Goal: Task Accomplishment & Management: Manage account settings

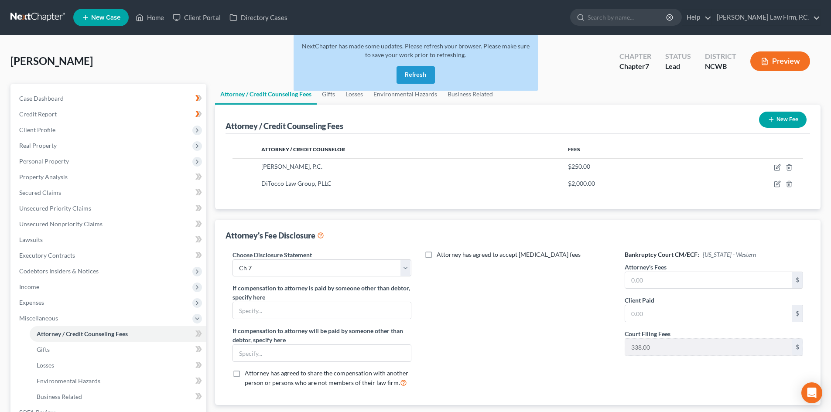
select select "6"
click at [422, 75] on button "Refresh" at bounding box center [416, 74] width 38 height 17
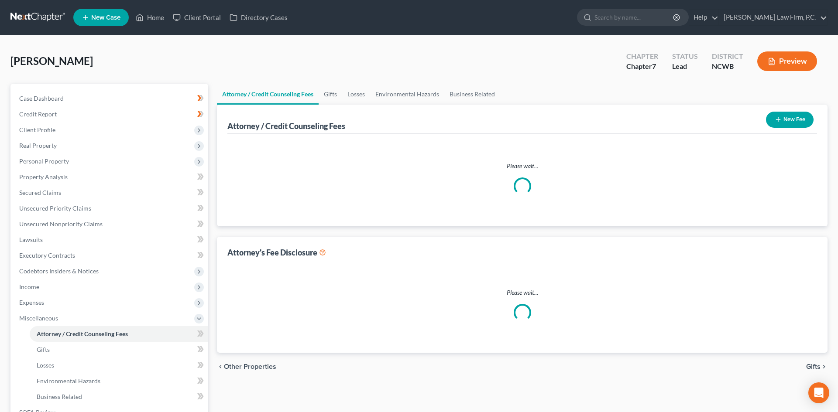
select select "6"
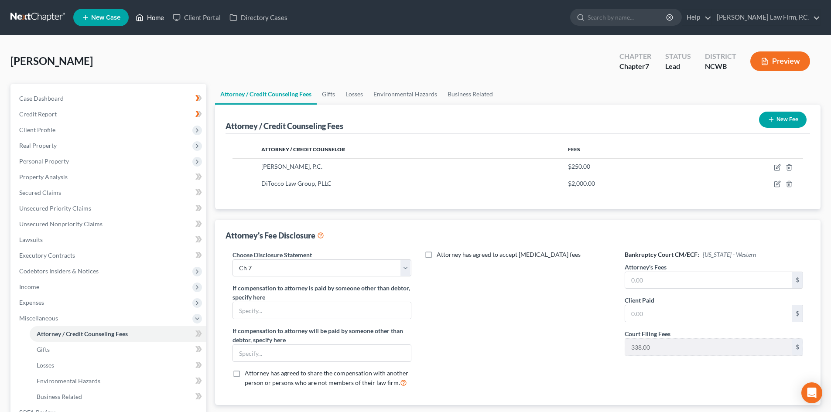
drag, startPoint x: 153, startPoint y: 20, endPoint x: 163, endPoint y: 18, distance: 10.2
click at [154, 23] on link "Home" at bounding box center [149, 18] width 37 height 16
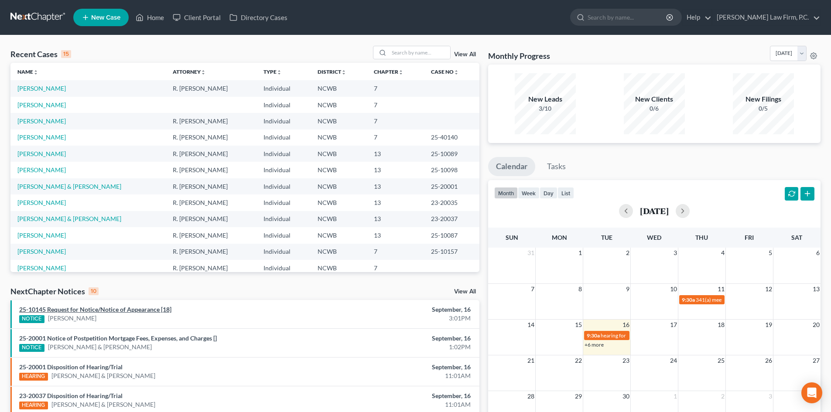
click at [147, 309] on link "25-10145 Request for Notice/Notice of Appearance [18]" at bounding box center [95, 309] width 152 height 7
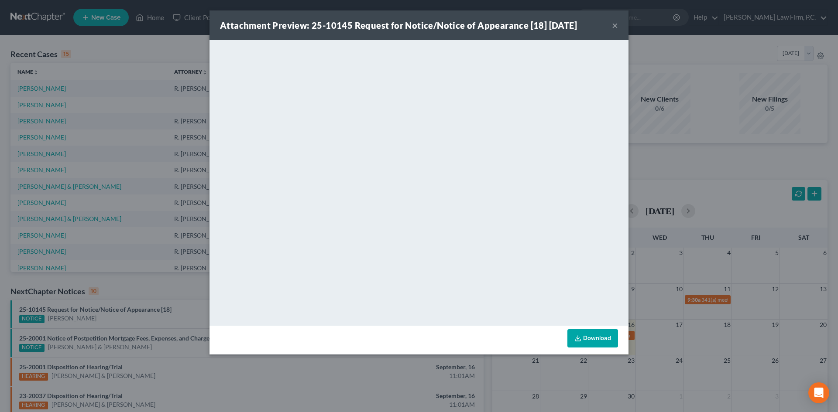
click at [613, 27] on button "×" at bounding box center [615, 25] width 6 height 10
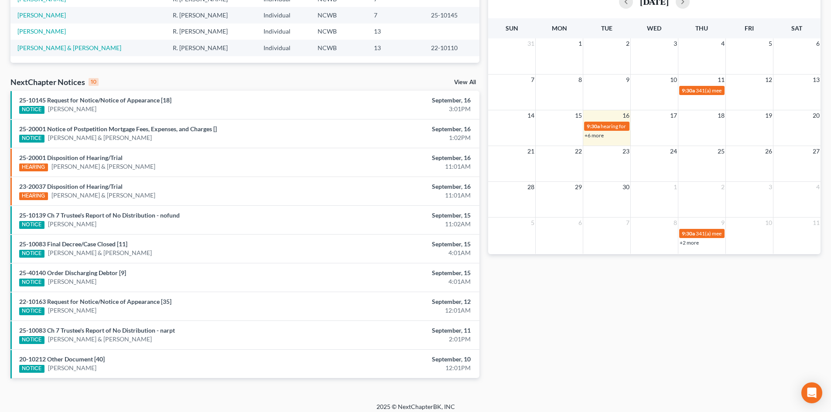
scroll to position [216, 0]
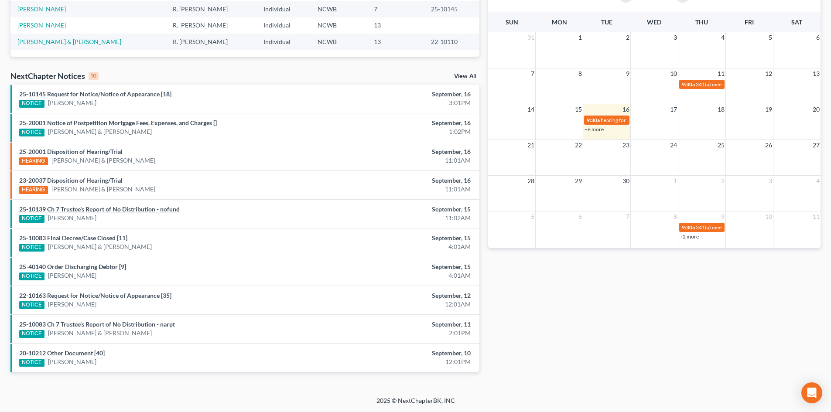
click at [154, 206] on link "25-10139 Ch 7 Trustee's Report of No Distribution - nofund" at bounding box center [99, 209] width 161 height 7
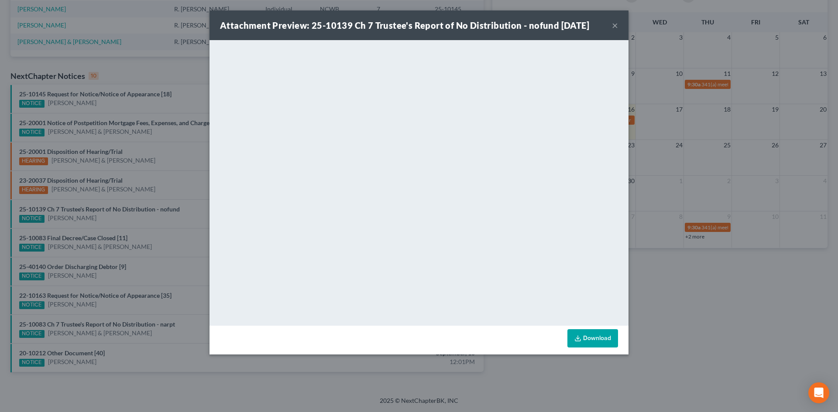
click at [591, 343] on link "Download" at bounding box center [592, 338] width 51 height 18
click at [618, 28] on button "×" at bounding box center [615, 25] width 6 height 10
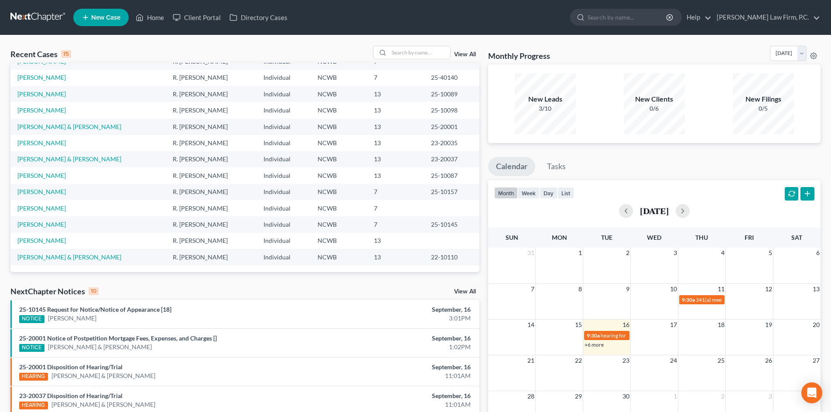
scroll to position [0, 0]
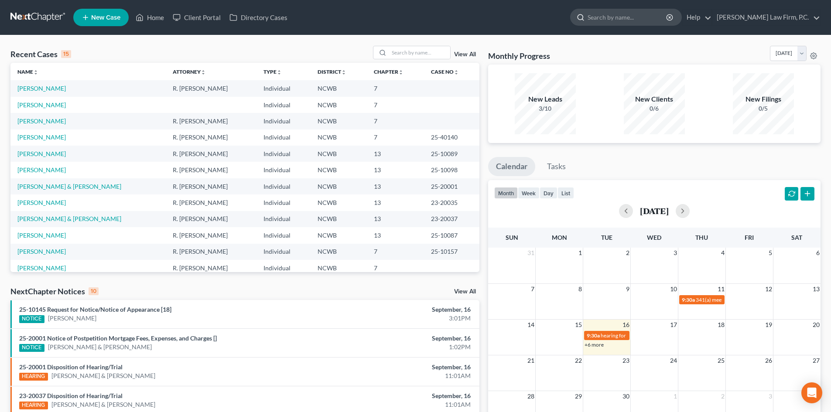
click at [631, 20] on input "search" at bounding box center [628, 17] width 80 height 16
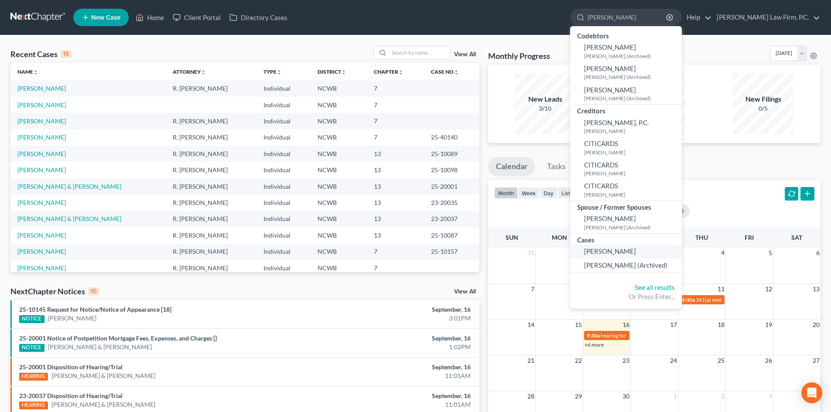
type input "[PERSON_NAME]"
click at [636, 251] on span "[PERSON_NAME]" at bounding box center [610, 251] width 52 height 8
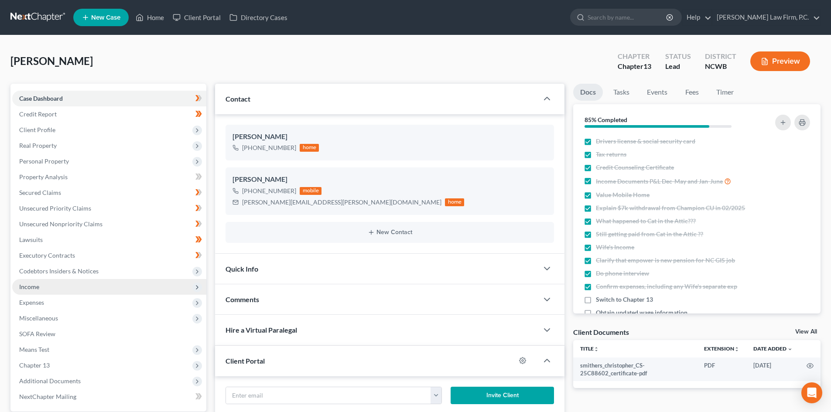
click at [42, 287] on span "Income" at bounding box center [109, 287] width 194 height 16
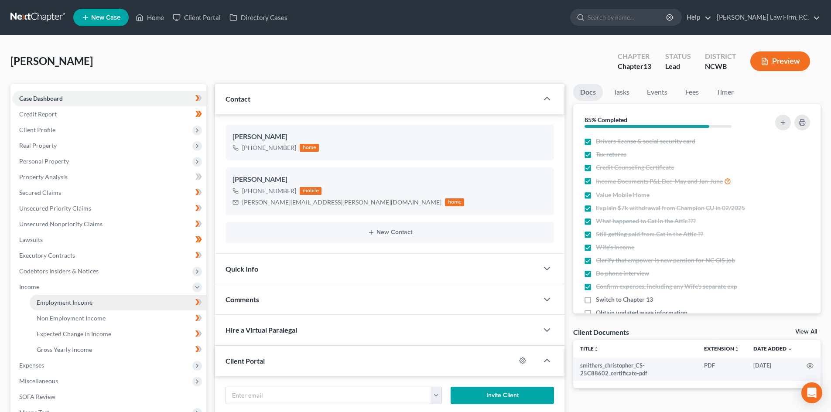
click at [95, 297] on link "Employment Income" at bounding box center [118, 303] width 177 height 16
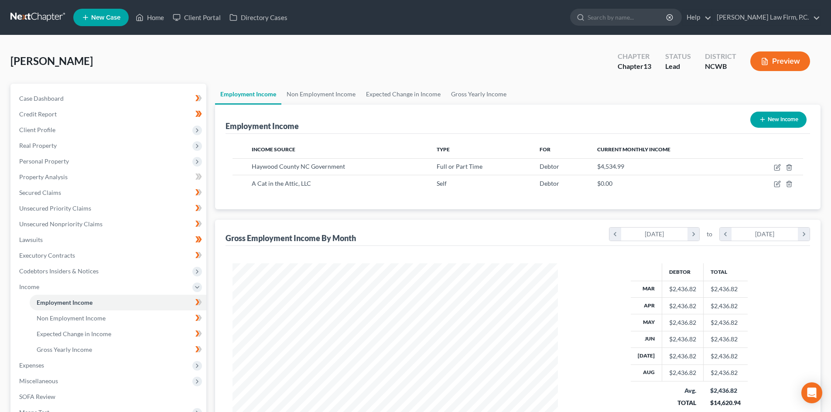
scroll to position [163, 343]
click at [55, 99] on span "Case Dashboard" at bounding box center [41, 98] width 45 height 7
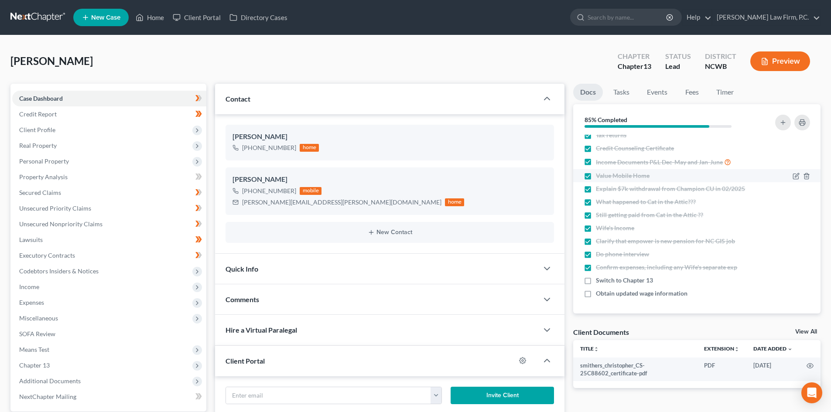
scroll to position [20, 0]
click at [58, 153] on span "Real Property" at bounding box center [109, 146] width 194 height 16
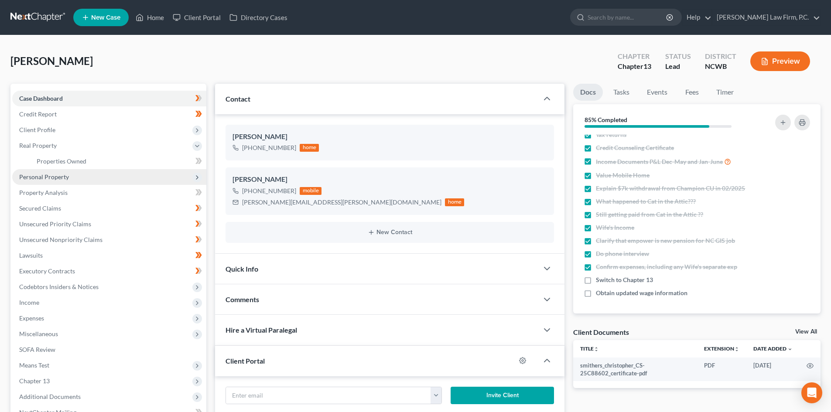
click at [61, 173] on span "Personal Property" at bounding box center [44, 176] width 50 height 7
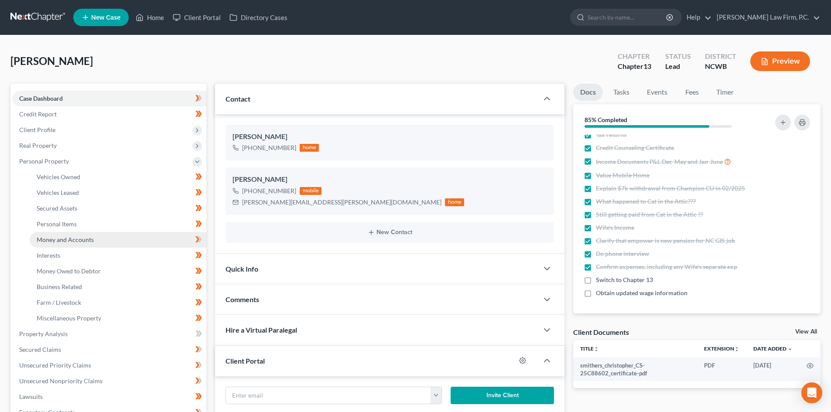
click at [73, 237] on span "Money and Accounts" at bounding box center [65, 239] width 57 height 7
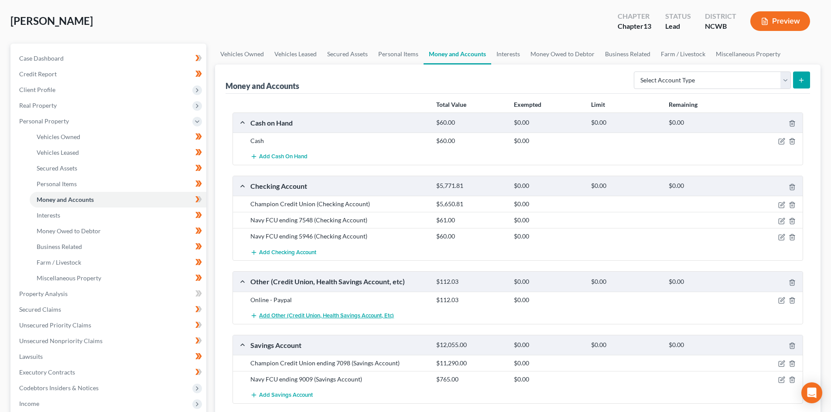
scroll to position [44, 0]
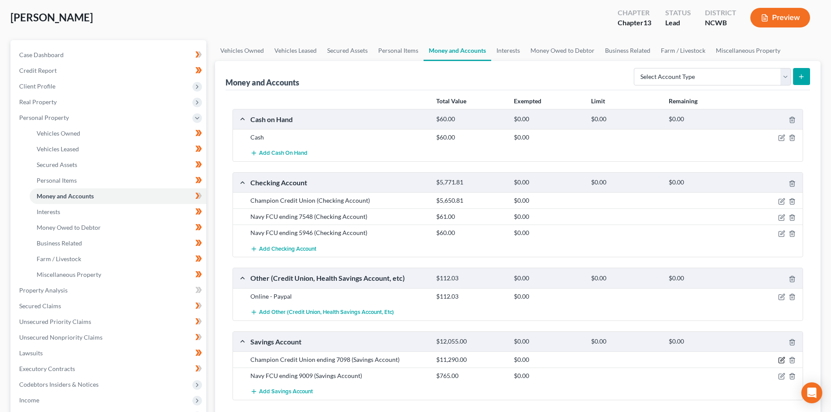
drag, startPoint x: 784, startPoint y: 361, endPoint x: 686, endPoint y: 353, distance: 97.6
click at [783, 361] on icon "button" at bounding box center [782, 360] width 7 height 7
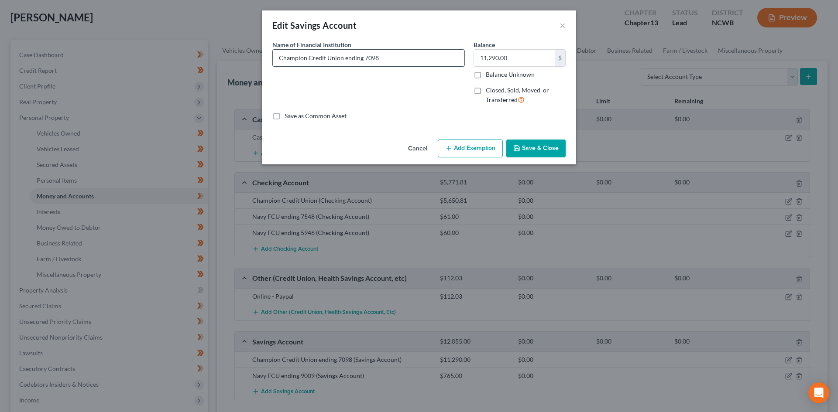
click at [392, 56] on input "Champion Credit Union ending 7098" at bounding box center [369, 58] width 192 height 17
type input "Champion Credit Union ending 7098-0001"
click at [554, 146] on button "Save & Close" at bounding box center [535, 149] width 59 height 18
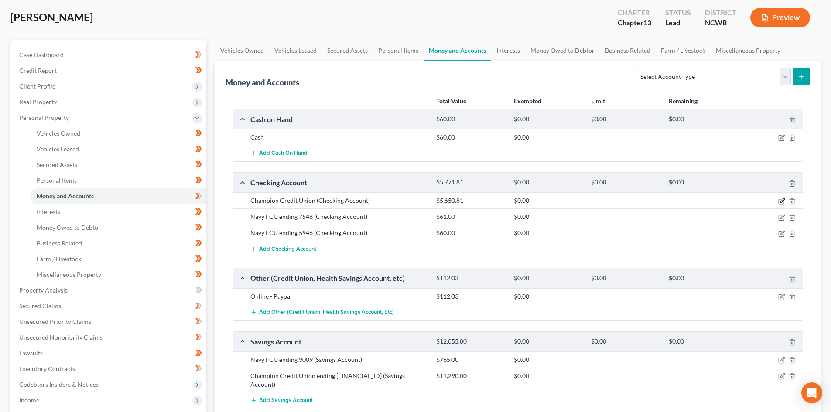
click at [783, 199] on icon "button" at bounding box center [783, 201] width 4 height 4
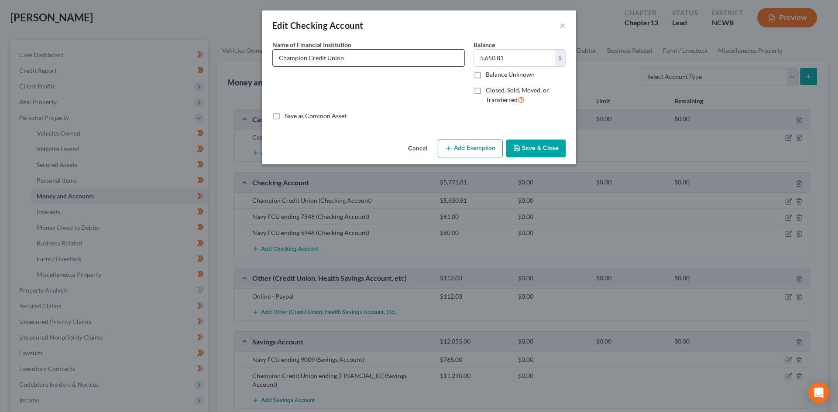
click at [385, 58] on input "Champion Credit Union" at bounding box center [369, 58] width 192 height 17
click at [385, 56] on input "Champion Credit Union x" at bounding box center [369, 58] width 192 height 17
type input "Champion Credit Union x7098-0002"
click at [532, 153] on button "Save & Close" at bounding box center [535, 149] width 59 height 18
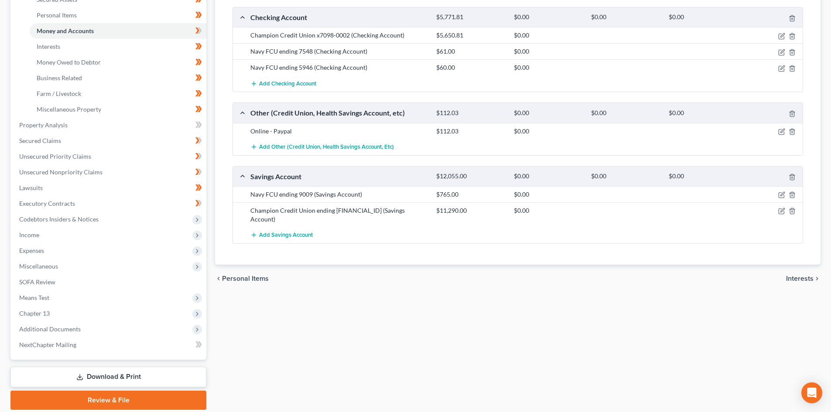
scroll to position [218, 0]
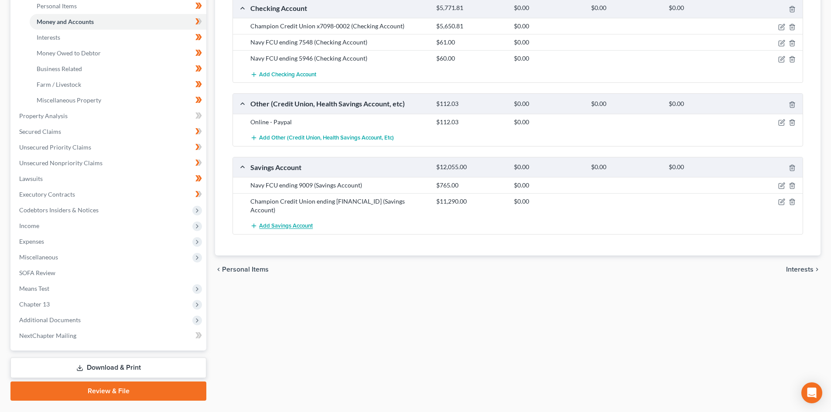
click at [284, 223] on span "Add Savings Account" at bounding box center [286, 226] width 54 height 7
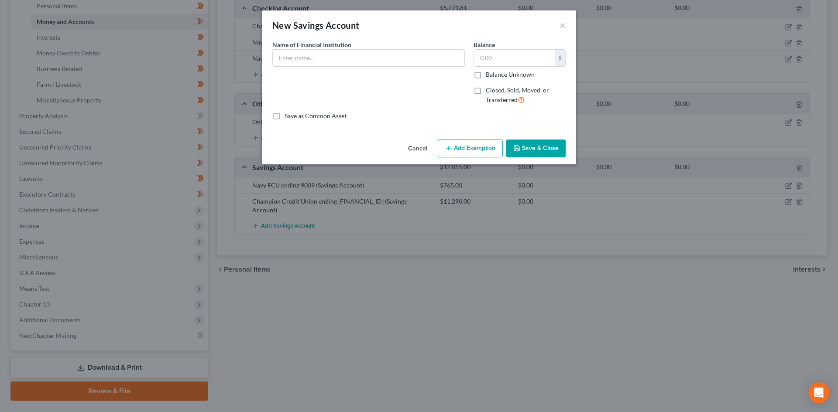
click at [418, 148] on button "Cancel" at bounding box center [417, 149] width 33 height 17
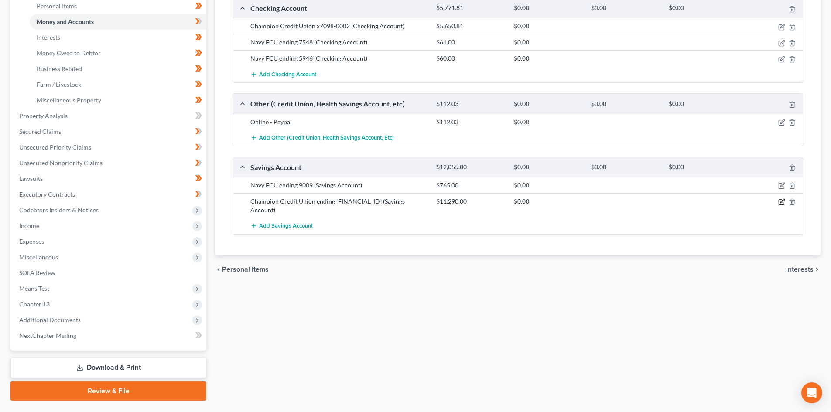
click at [780, 202] on icon "button" at bounding box center [782, 202] width 7 height 7
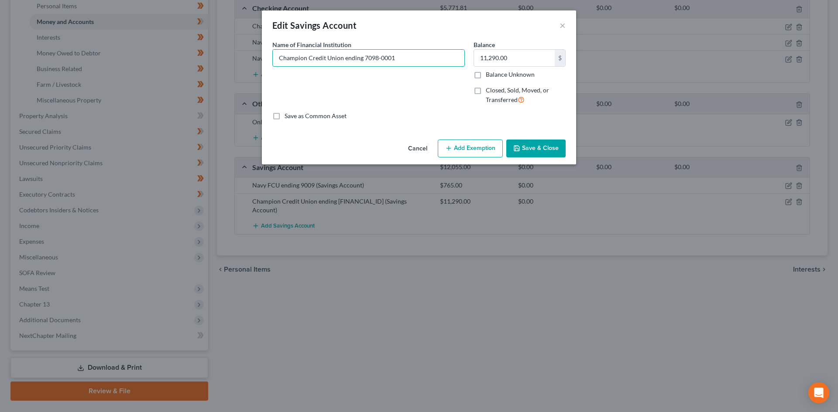
drag, startPoint x: 419, startPoint y: 61, endPoint x: 213, endPoint y: 55, distance: 205.6
click at [213, 55] on div "Edit Savings Account × An exemption set must first be selected from the Filing …" at bounding box center [419, 206] width 838 height 412
drag, startPoint x: 365, startPoint y: 56, endPoint x: 358, endPoint y: 58, distance: 7.1
click at [365, 57] on input "Champion Credit Union ending 7098-0001" at bounding box center [369, 58] width 192 height 17
click at [347, 58] on input "Champion Credit Union ending 7098-0001" at bounding box center [369, 58] width 192 height 17
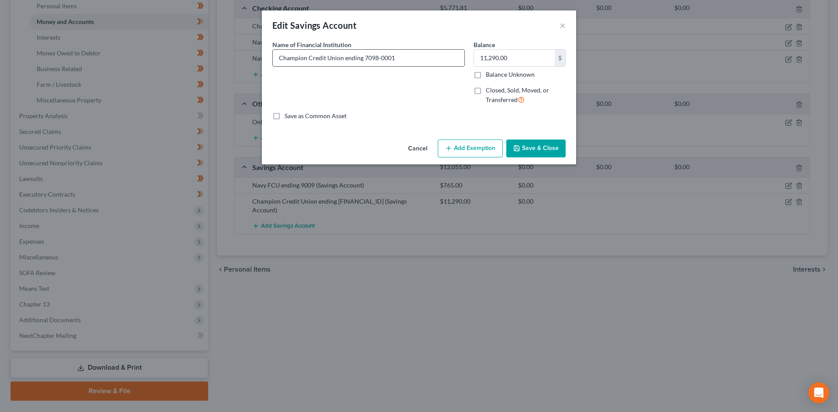
drag, startPoint x: 343, startPoint y: 58, endPoint x: 363, endPoint y: 58, distance: 20.1
click at [363, 58] on input "Champion Credit Union ending 7098-0001" at bounding box center [369, 58] width 192 height 17
drag, startPoint x: 403, startPoint y: 62, endPoint x: 246, endPoint y: 63, distance: 157.1
click at [246, 63] on div "Edit Savings Account × An exemption set must first be selected from the Filing …" at bounding box center [419, 206] width 838 height 412
type input "Champion Credit Union x7098-0001"
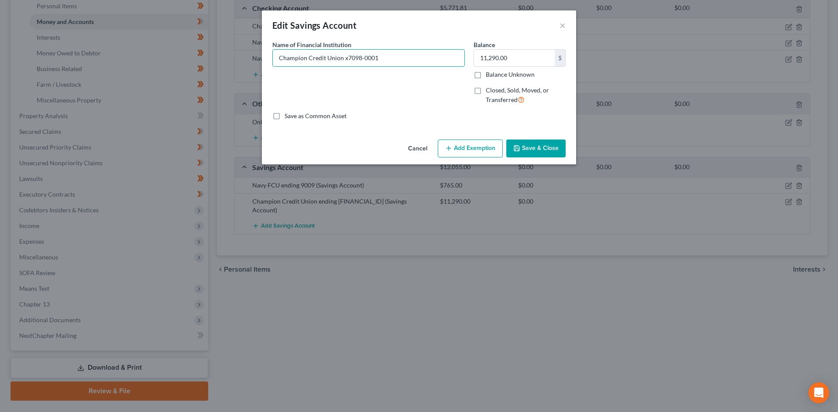
click at [549, 152] on button "Save & Close" at bounding box center [535, 149] width 59 height 18
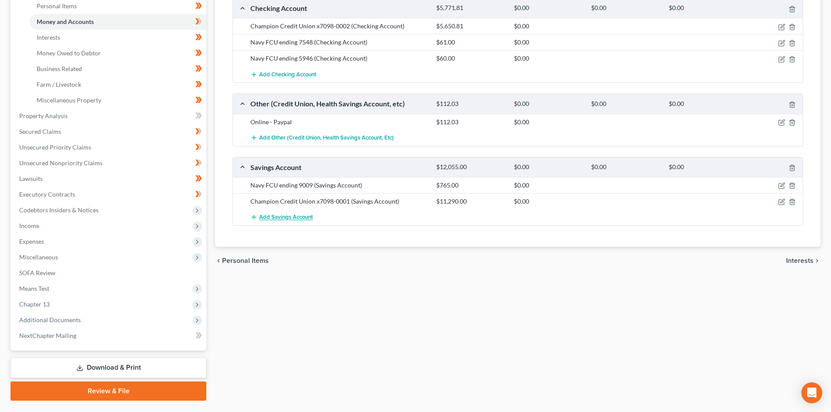
click at [268, 218] on span "Add Savings Account" at bounding box center [286, 217] width 54 height 7
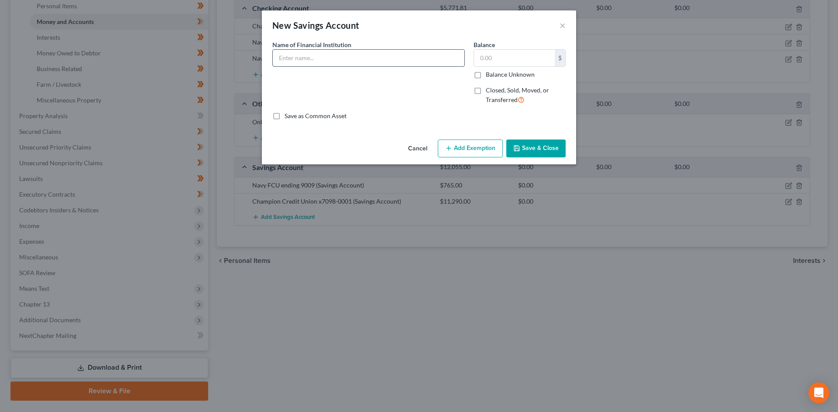
click at [326, 56] on input "text" at bounding box center [369, 58] width 192 height 17
paste input "Champion Credit Union x7098-0001"
drag, startPoint x: 371, startPoint y: 58, endPoint x: 380, endPoint y: 58, distance: 9.2
click at [380, 58] on input "Champion Credit Union x7098-0001" at bounding box center [369, 58] width 192 height 17
type input "Champion Credit Union x7098-0011"
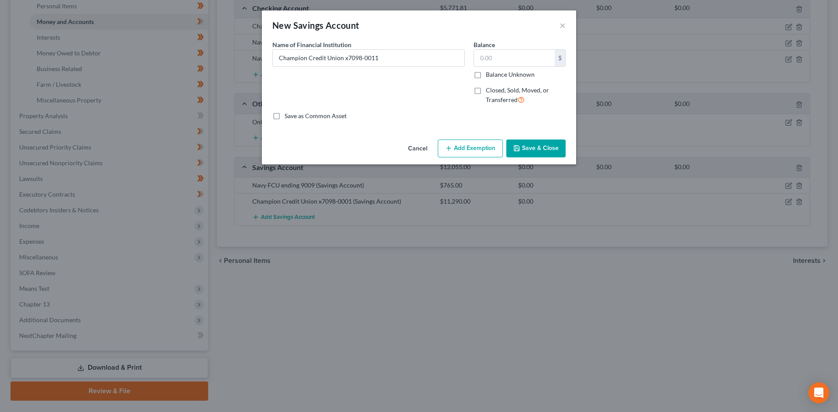
click at [545, 144] on button "Save & Close" at bounding box center [535, 149] width 59 height 18
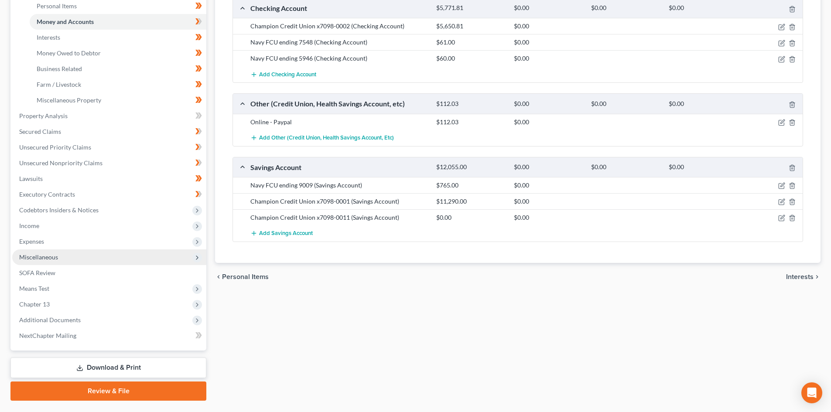
click at [81, 260] on span "Miscellaneous" at bounding box center [109, 258] width 194 height 16
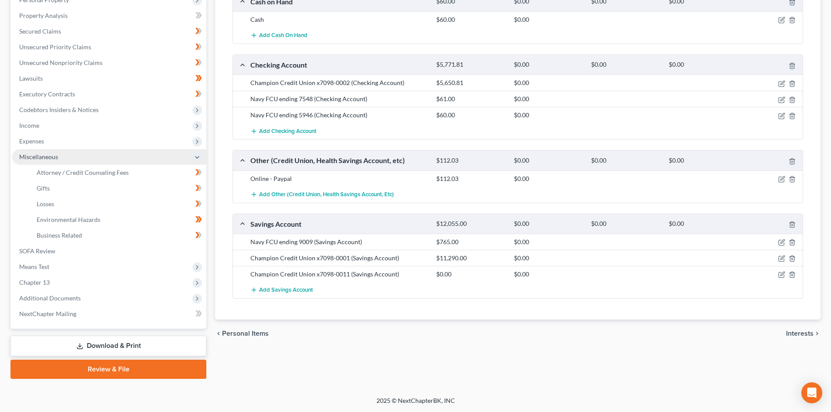
scroll to position [161, 0]
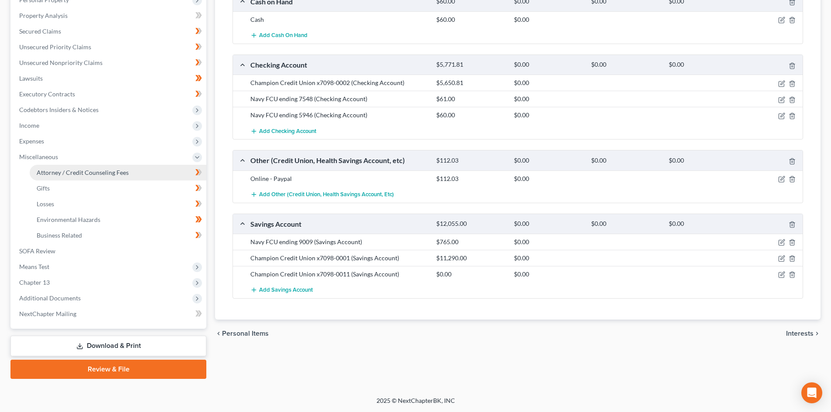
click at [101, 171] on span "Attorney / Credit Counseling Fees" at bounding box center [83, 172] width 92 height 7
select select "2"
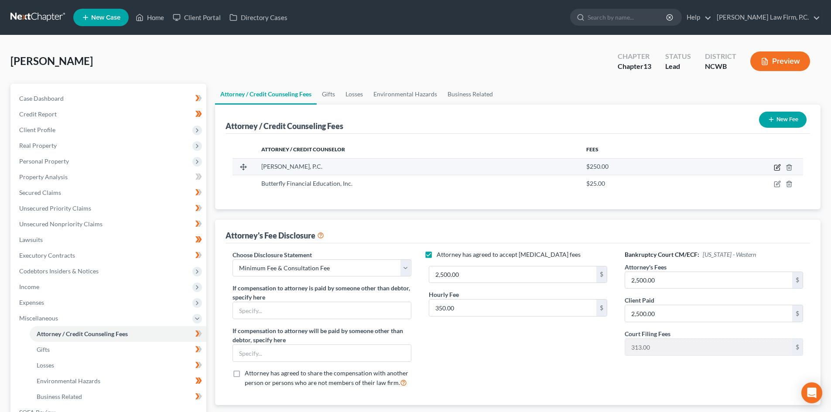
click at [775, 168] on icon "button" at bounding box center [777, 167] width 5 height 5
select select "28"
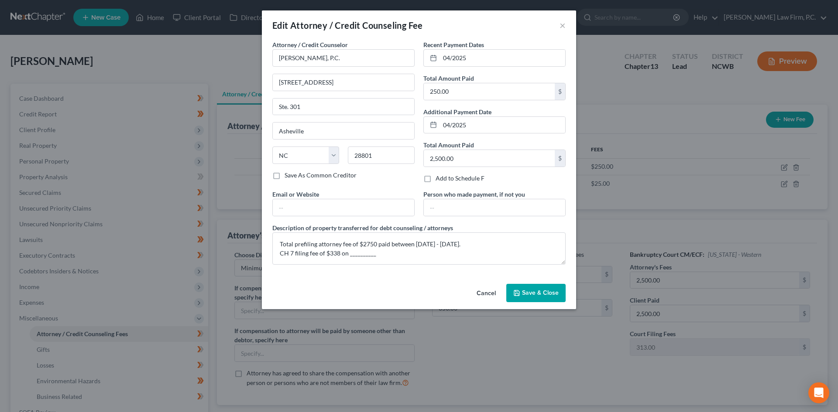
click at [479, 296] on button "Cancel" at bounding box center [486, 293] width 33 height 17
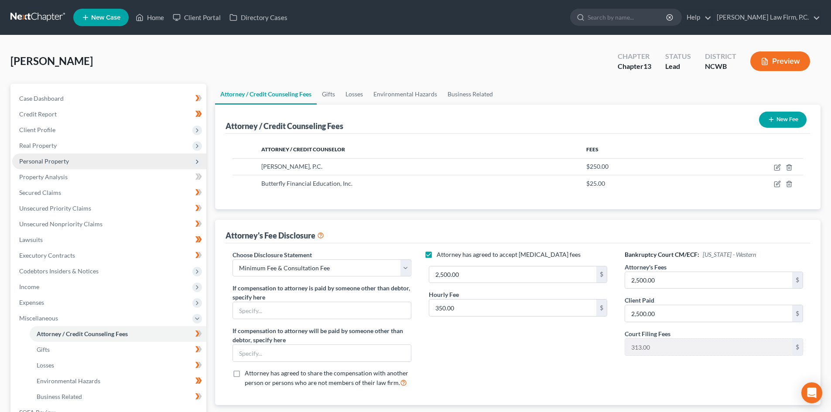
click at [61, 154] on span "Personal Property" at bounding box center [109, 162] width 194 height 16
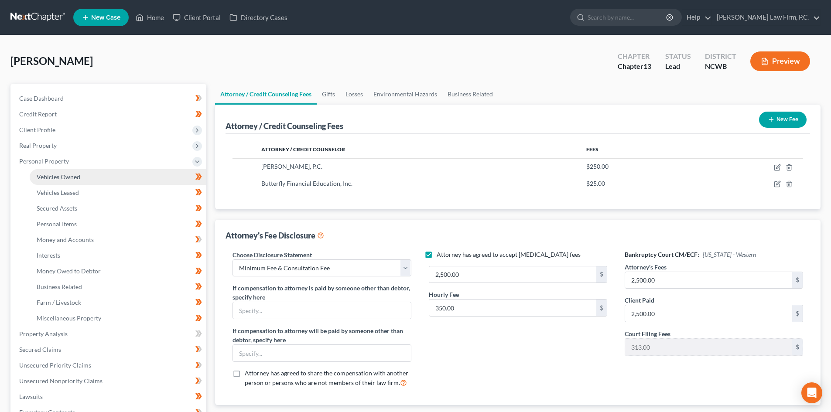
click at [69, 178] on span "Vehicles Owned" at bounding box center [59, 176] width 44 height 7
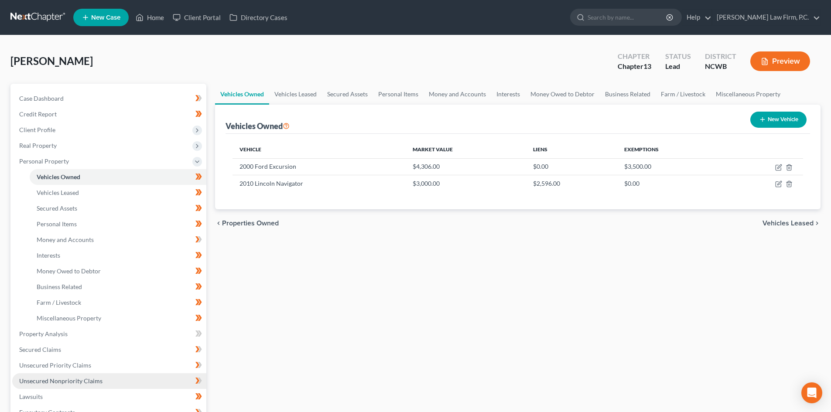
click at [44, 377] on span "Unsecured Nonpriority Claims" at bounding box center [60, 380] width 83 height 7
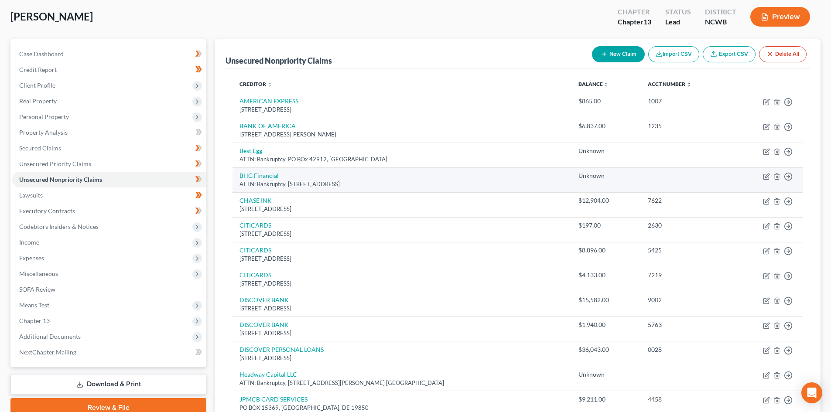
scroll to position [87, 0]
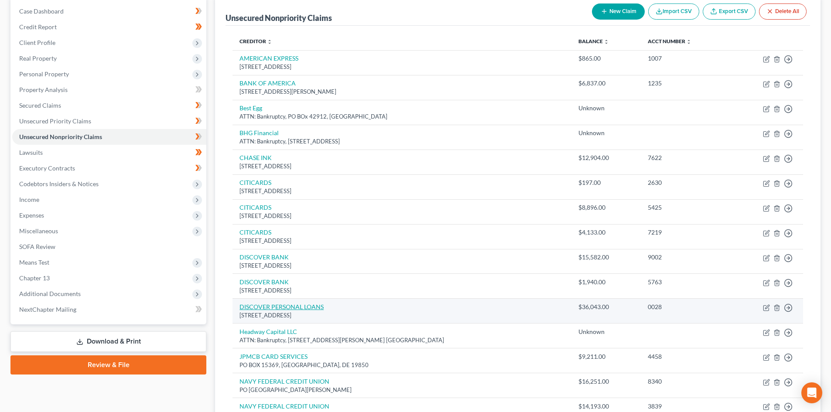
click at [265, 304] on link "DISCOVER PERSONAL LOANS" at bounding box center [282, 306] width 84 height 7
select select "46"
select select "14"
select select "0"
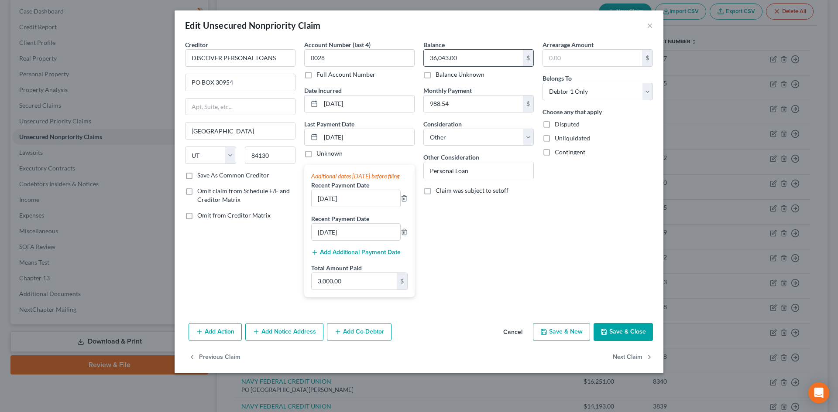
click at [483, 58] on input "36,043.00" at bounding box center [473, 58] width 99 height 17
type input "38,774.02"
click at [590, 55] on input "text" at bounding box center [592, 58] width 99 height 17
type input "3,954.16"
drag, startPoint x: 590, startPoint y: 55, endPoint x: 532, endPoint y: 57, distance: 58.1
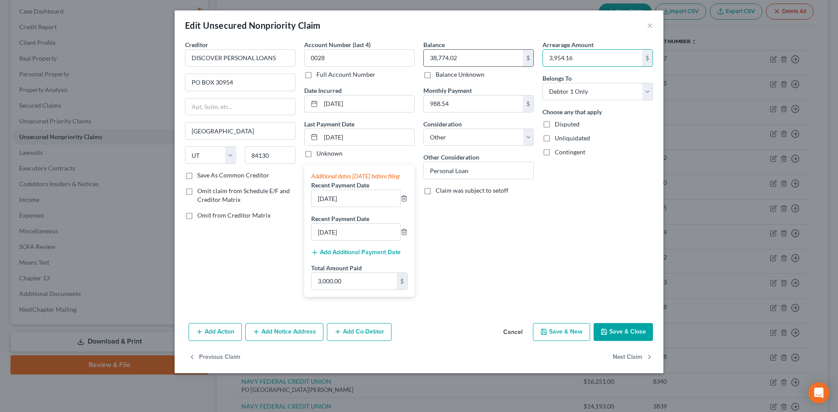
click at [532, 57] on div "Creditor * DISCOVER PERSONAL LOANS PO BOX 30954 [GEOGRAPHIC_DATA] [US_STATE] AK…" at bounding box center [419, 172] width 477 height 264
click at [630, 342] on button "Save & Close" at bounding box center [623, 332] width 59 height 18
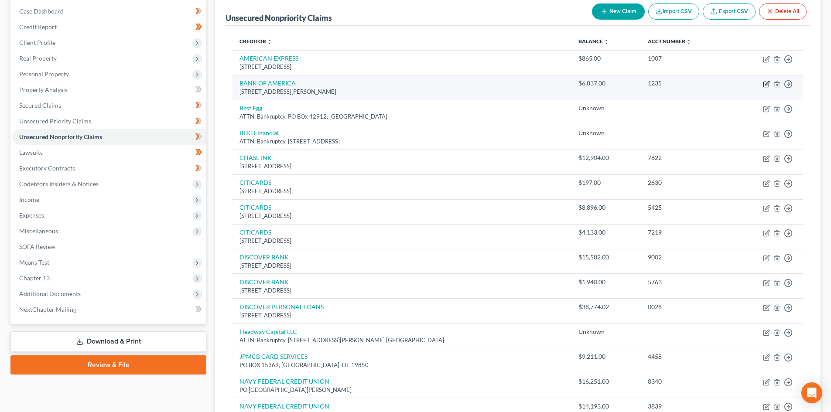
click at [765, 84] on icon "button" at bounding box center [766, 84] width 7 height 7
select select "28"
select select "2"
select select "0"
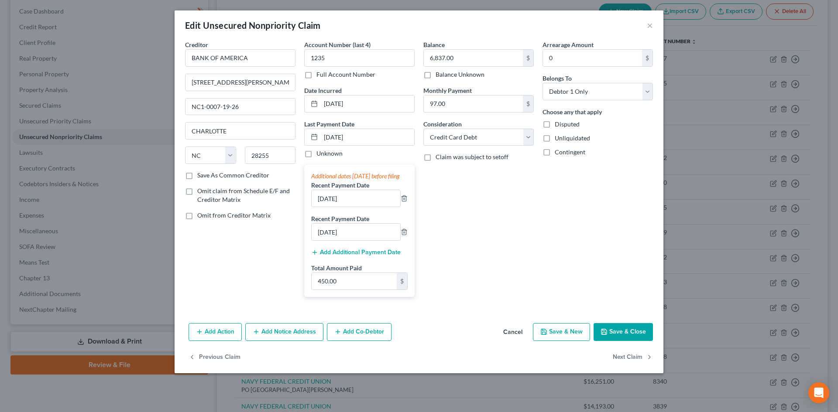
click at [484, 46] on div "Balance 6,837.00 $ Balance Unknown Balance Undetermined 6,837.00 $ Balance Unkn…" at bounding box center [478, 59] width 110 height 39
click at [480, 56] on input "6,837.00" at bounding box center [473, 58] width 99 height 17
type input "7,067.83"
click at [601, 336] on icon "button" at bounding box center [603, 332] width 7 height 7
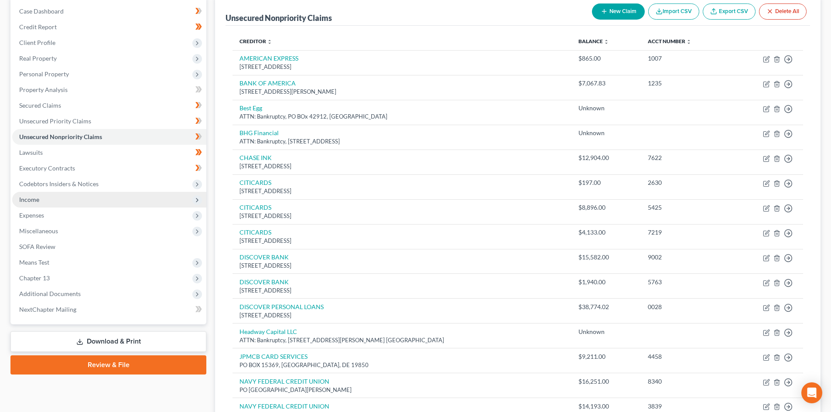
click at [48, 199] on span "Income" at bounding box center [109, 200] width 194 height 16
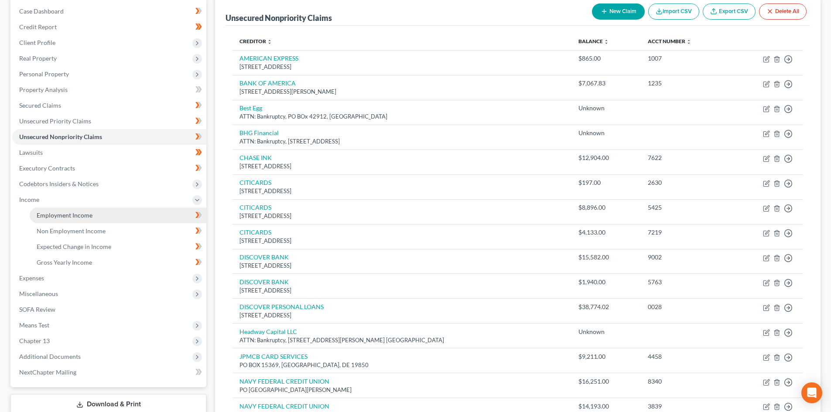
click at [72, 217] on span "Employment Income" at bounding box center [65, 215] width 56 height 7
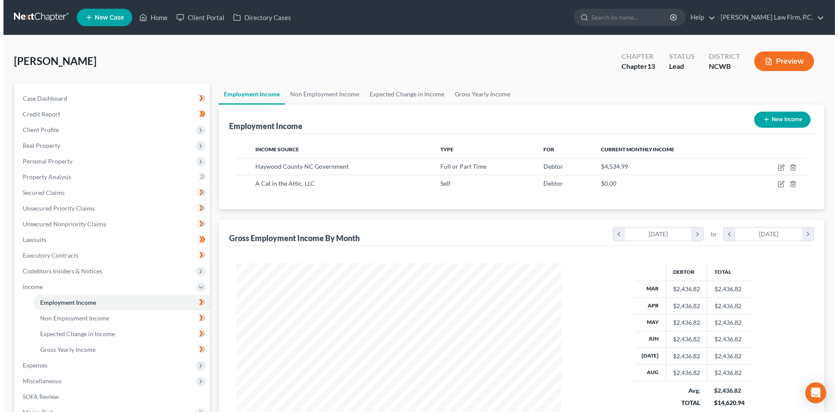
scroll to position [163, 343]
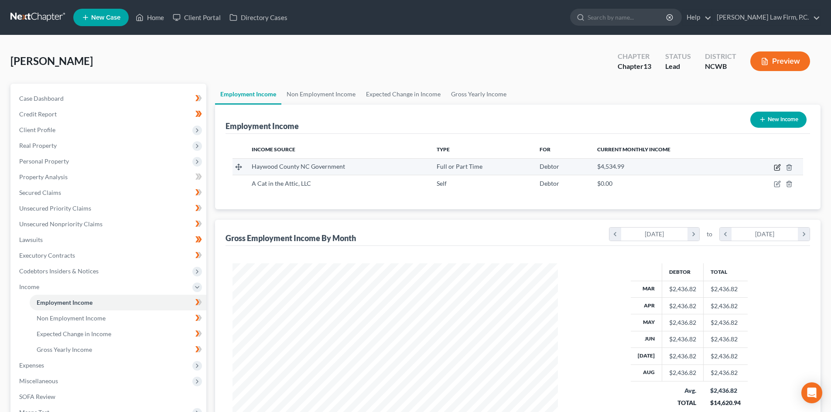
click at [775, 165] on icon "button" at bounding box center [777, 167] width 7 height 7
select select "0"
select select "28"
select select "2"
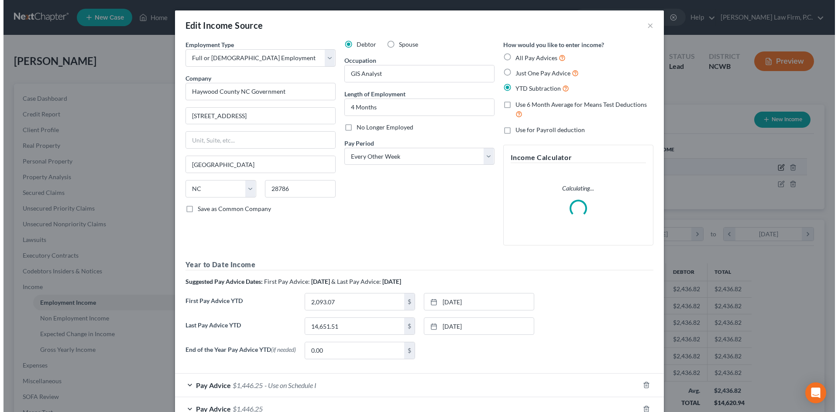
scroll to position [164, 346]
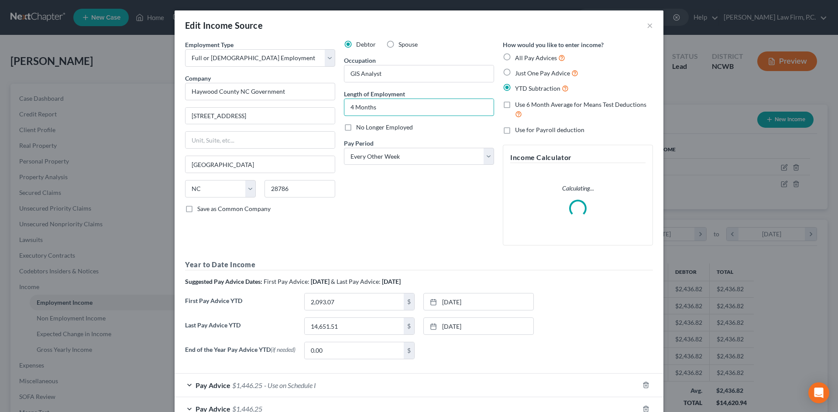
drag, startPoint x: 351, startPoint y: 107, endPoint x: 334, endPoint y: 104, distance: 17.3
click at [334, 104] on div "Employment Type * Select Full or [DEMOGRAPHIC_DATA] Employment Self Employment …" at bounding box center [419, 203] width 477 height 326
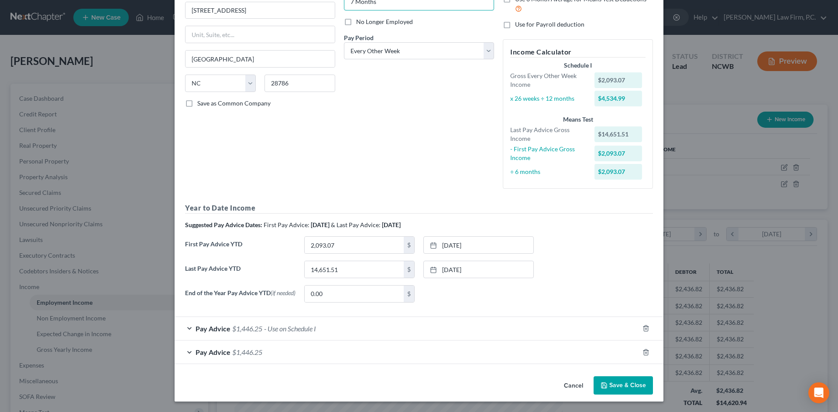
scroll to position [107, 0]
type input "7 Months"
click at [461, 268] on link "[DATE]" at bounding box center [479, 269] width 110 height 17
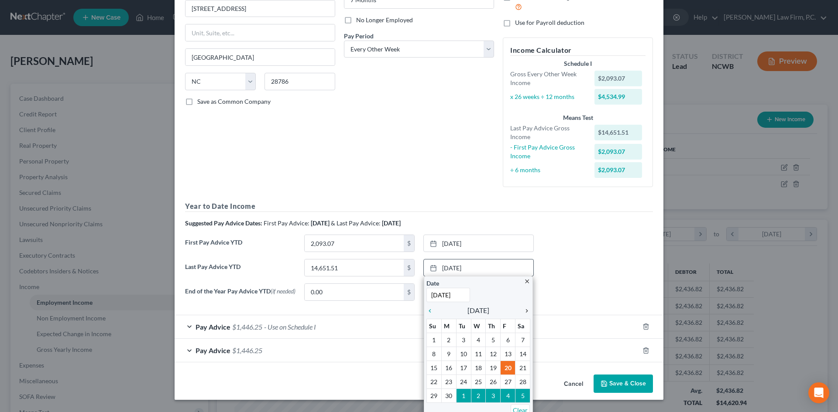
click at [523, 311] on icon "chevron_right" at bounding box center [524, 311] width 11 height 7
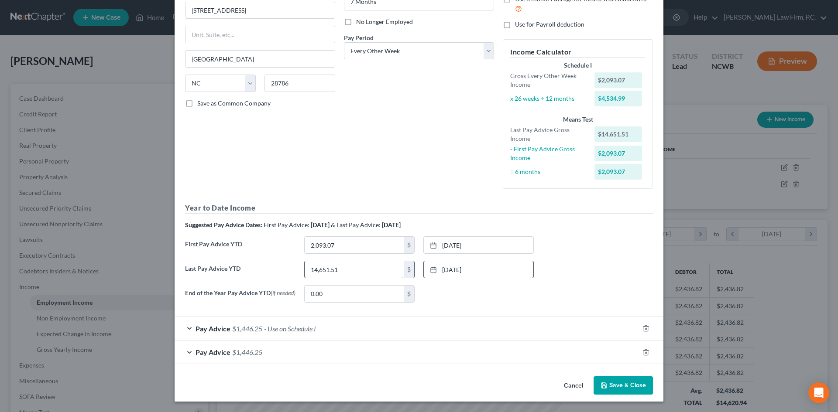
click at [350, 274] on input "14,651.51" at bounding box center [354, 269] width 99 height 17
type input "25,468.05"
click at [185, 326] on div "Pay Advice $1,446.25 - Use on Schedule I" at bounding box center [407, 328] width 464 height 23
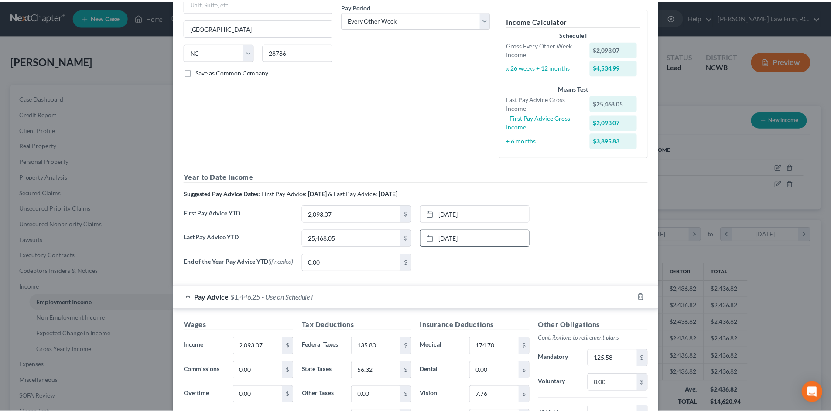
scroll to position [321, 0]
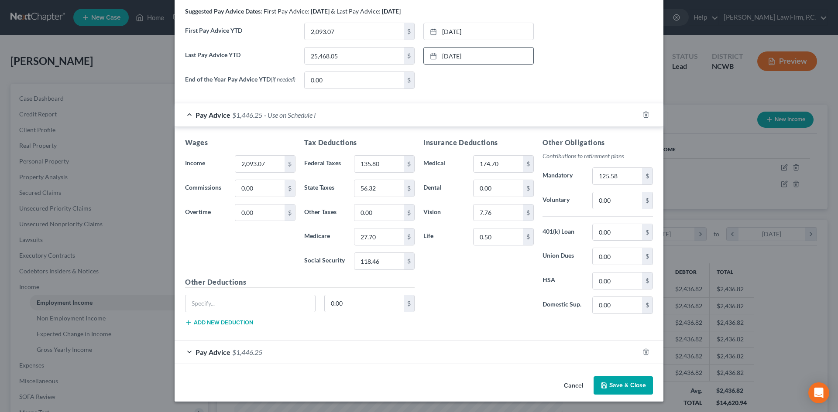
click at [626, 383] on button "Save & Close" at bounding box center [623, 386] width 59 height 18
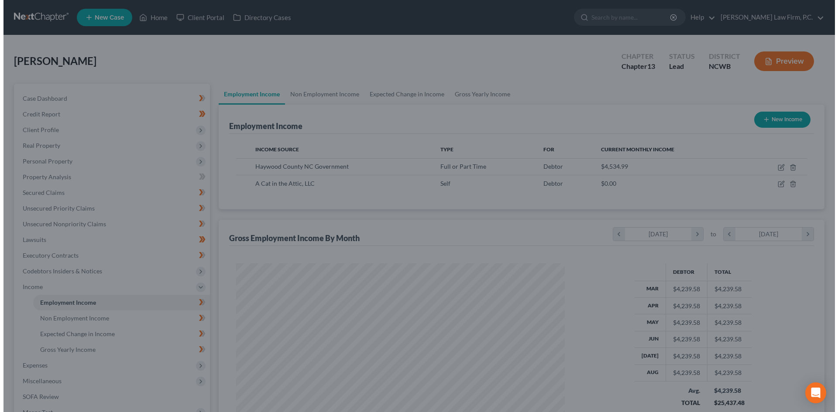
scroll to position [436236, 436055]
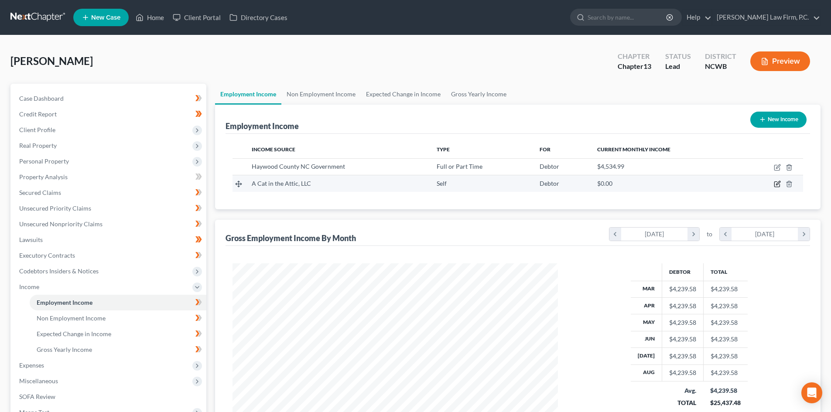
click at [778, 183] on icon "button" at bounding box center [777, 184] width 7 height 7
select select "1"
select select "28"
select select "3"
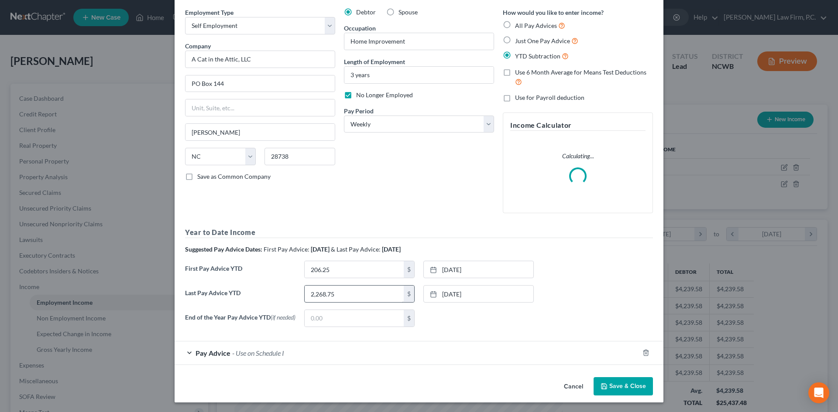
scroll to position [35, 0]
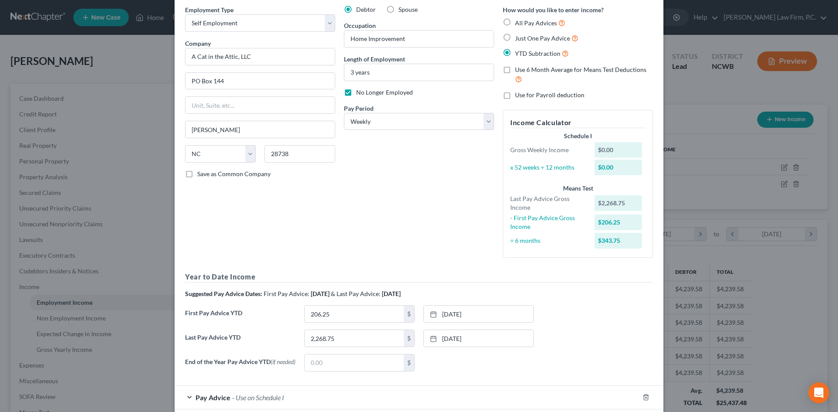
drag, startPoint x: 137, startPoint y: 10, endPoint x: 120, endPoint y: 20, distance: 19.6
click at [120, 21] on div "Edit Income Source × Employment Type * Select Full or [DEMOGRAPHIC_DATA] Employ…" at bounding box center [419, 206] width 838 height 412
drag, startPoint x: 120, startPoint y: 20, endPoint x: 14, endPoint y: 26, distance: 106.6
click at [14, 26] on div "Edit Income Source × Employment Type * Select Full or [DEMOGRAPHIC_DATA] Employ…" at bounding box center [419, 206] width 838 height 412
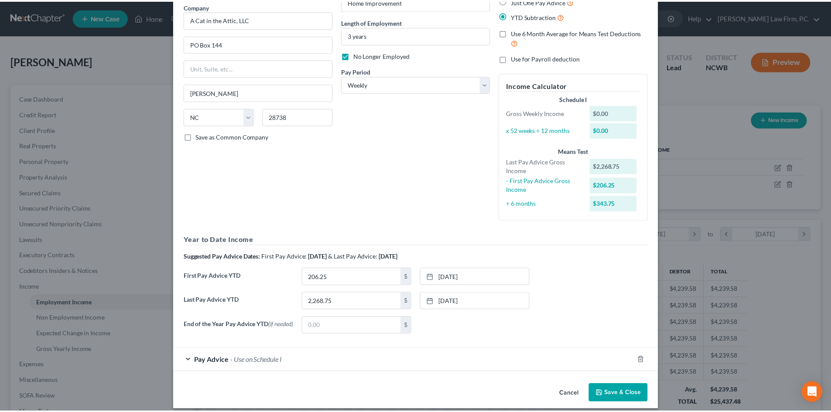
scroll to position [82, 0]
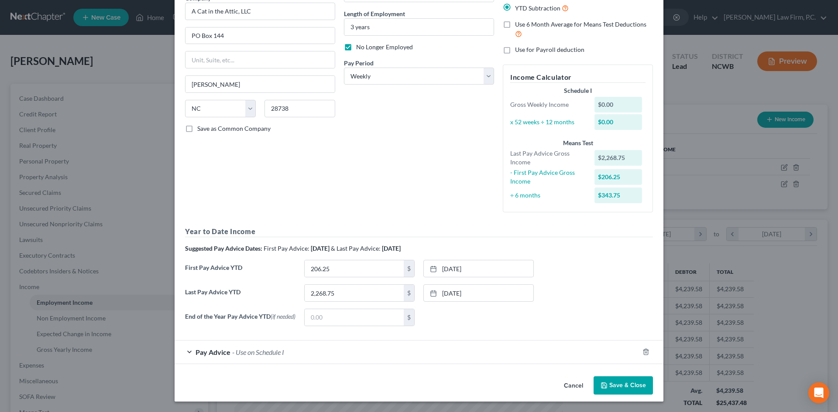
click at [614, 384] on button "Save & Close" at bounding box center [623, 386] width 59 height 18
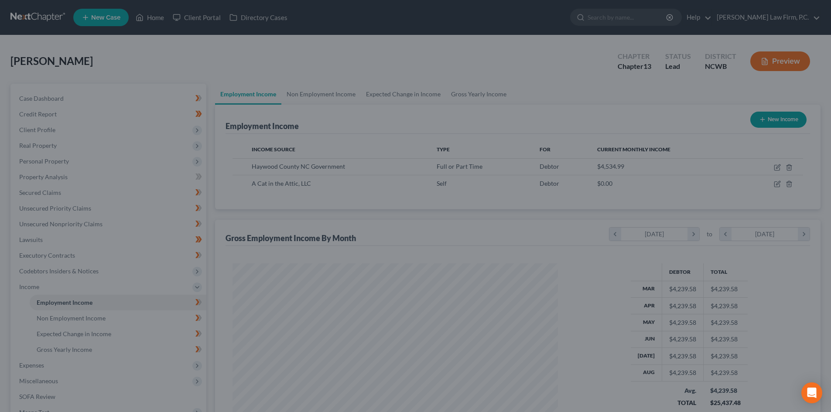
scroll to position [436236, 436055]
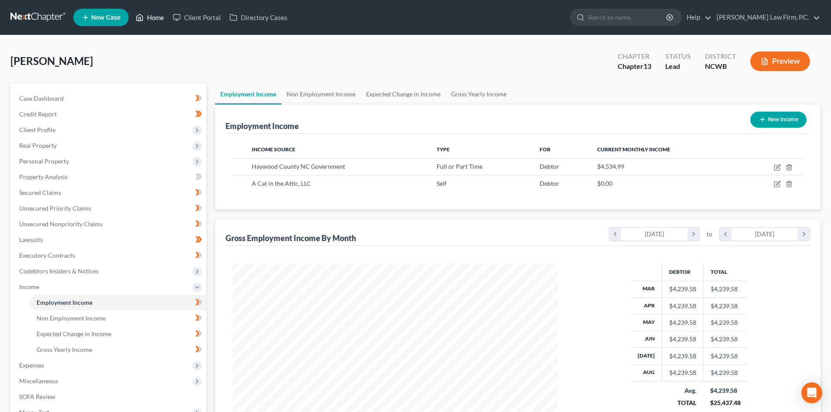
click at [156, 17] on link "Home" at bounding box center [149, 18] width 37 height 16
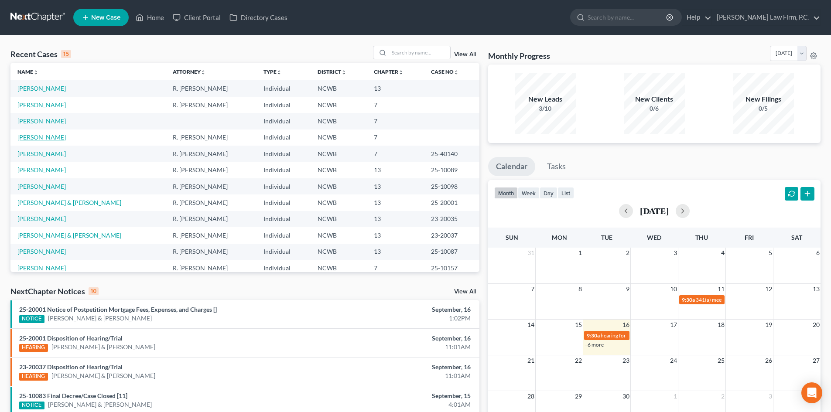
click at [52, 138] on link "[PERSON_NAME]" at bounding box center [41, 137] width 48 height 7
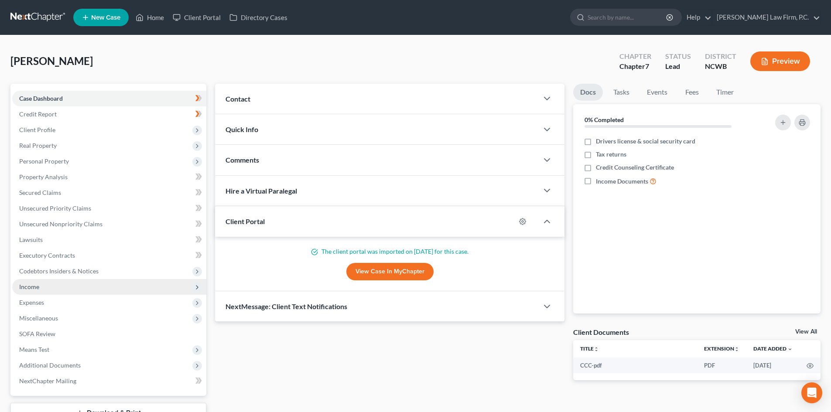
click at [75, 288] on span "Income" at bounding box center [109, 287] width 194 height 16
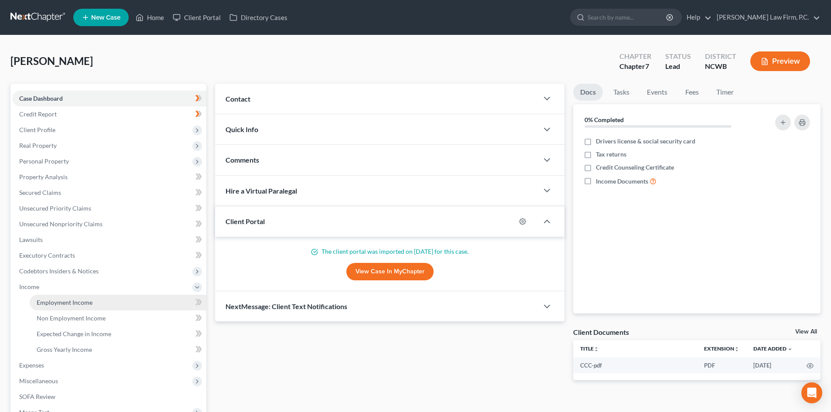
click at [106, 304] on link "Employment Income" at bounding box center [118, 303] width 177 height 16
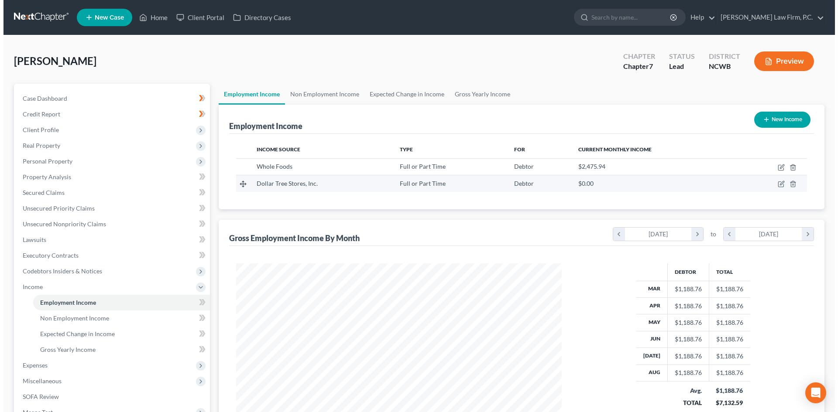
scroll to position [163, 343]
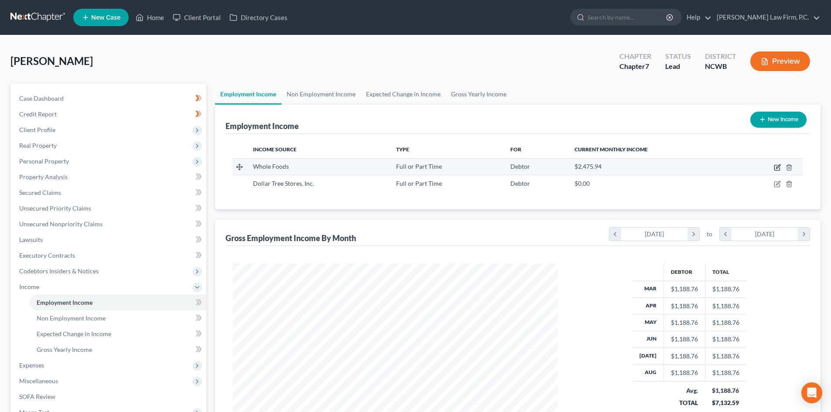
click at [775, 164] on icon "button" at bounding box center [777, 167] width 7 height 7
select select "0"
select select "28"
select select "2"
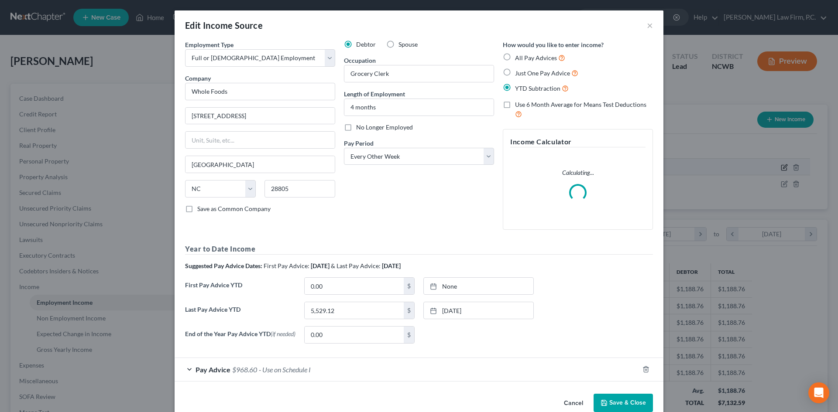
scroll to position [164, 346]
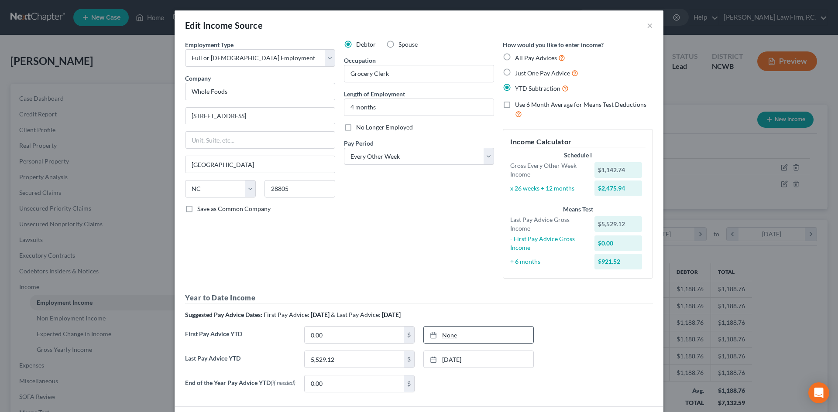
click at [452, 337] on link "None" at bounding box center [479, 335] width 110 height 17
type input "[DATE]"
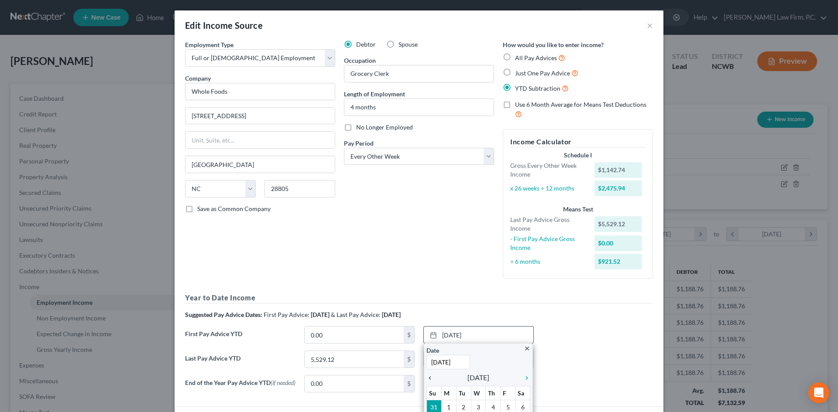
click at [428, 377] on icon "chevron_left" at bounding box center [431, 378] width 11 height 7
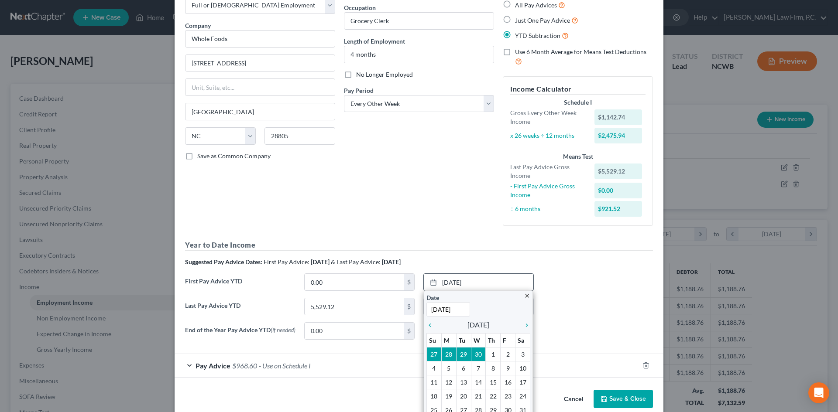
scroll to position [74, 0]
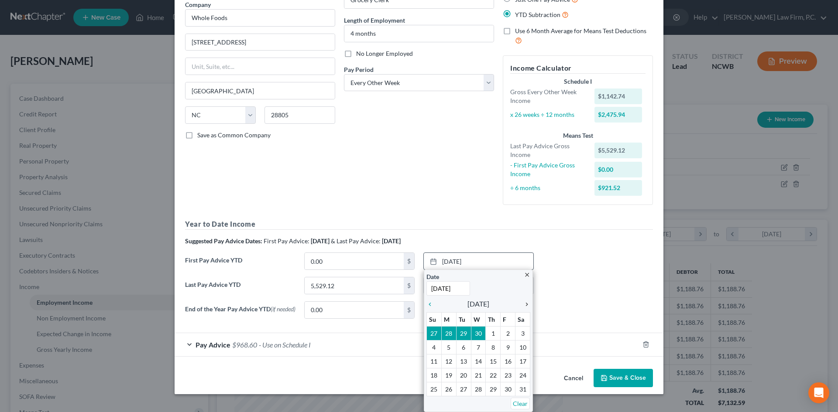
click at [519, 303] on icon "chevron_right" at bounding box center [524, 304] width 11 height 7
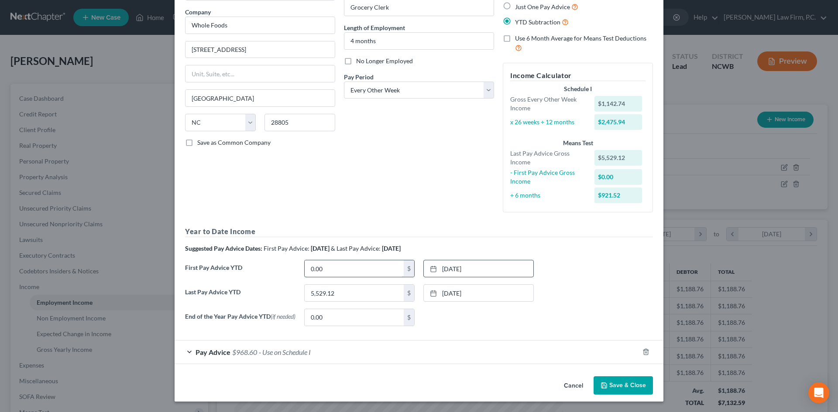
click at [341, 269] on input "0.00" at bounding box center [354, 269] width 99 height 17
type input "694.62"
click at [474, 315] on div "None close Date Time chevron_left [DATE] chevron_right Su M Tu W Th F Sa 31 1 2…" at bounding box center [478, 317] width 119 height 17
click at [183, 350] on div "Pay Advice $968.60 - Use on Schedule I" at bounding box center [407, 352] width 464 height 23
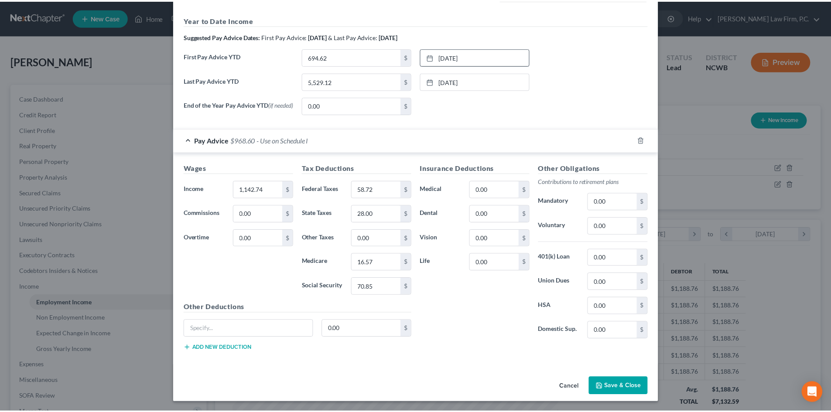
scroll to position [281, 0]
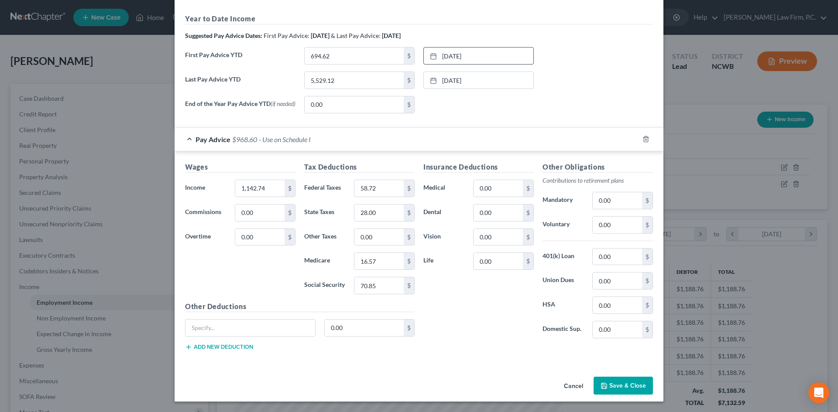
click at [606, 381] on button "Save & Close" at bounding box center [623, 386] width 59 height 18
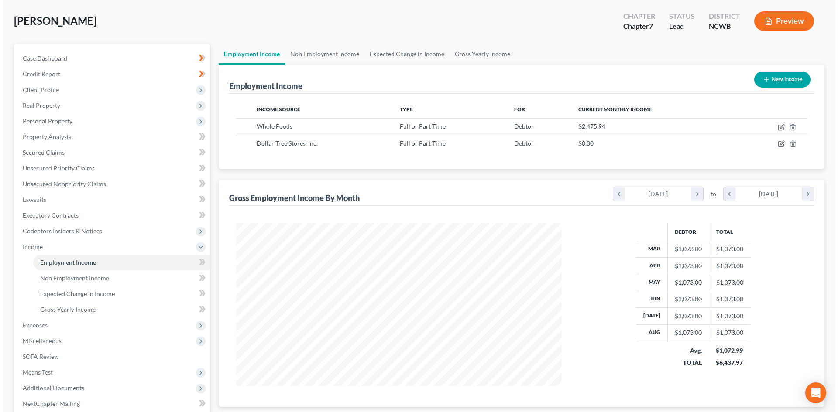
scroll to position [44, 0]
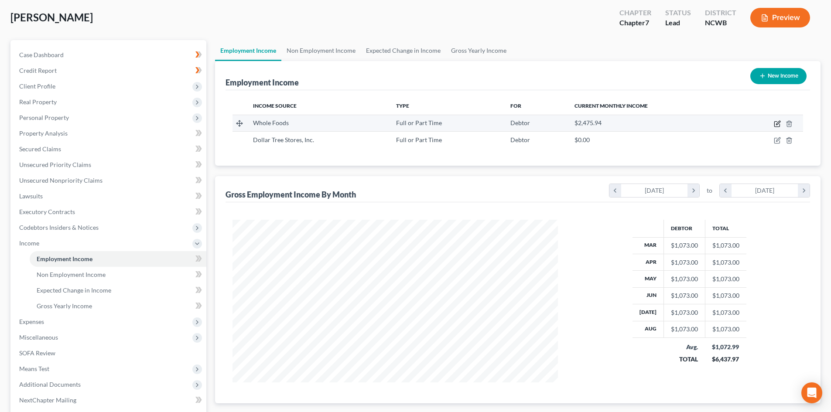
click at [777, 127] on icon "button" at bounding box center [777, 124] width 5 height 5
select select "0"
select select "28"
select select "2"
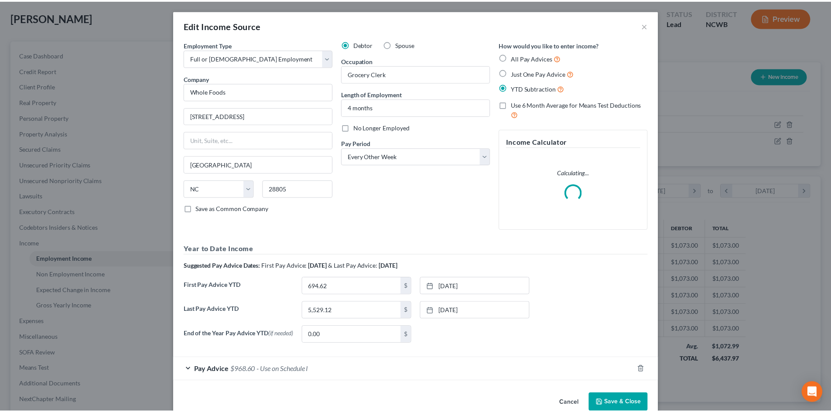
scroll to position [164, 346]
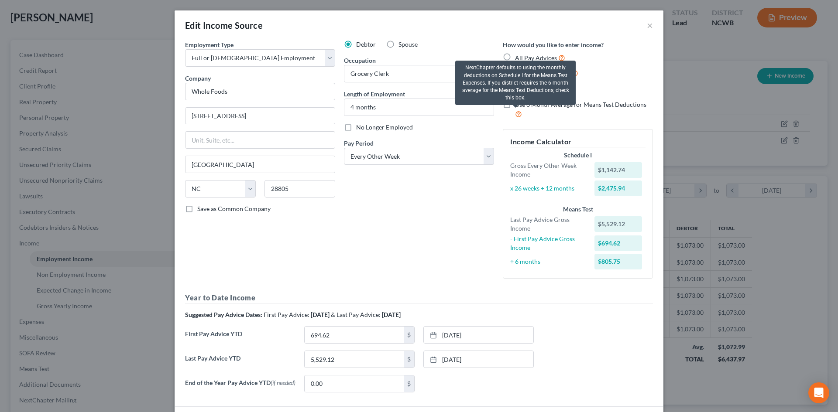
click at [515, 114] on icon at bounding box center [518, 114] width 7 height 8
click at [518, 106] on input "Use 6 Month Average for Means Test Deductions" at bounding box center [521, 103] width 6 height 6
checkbox input "true"
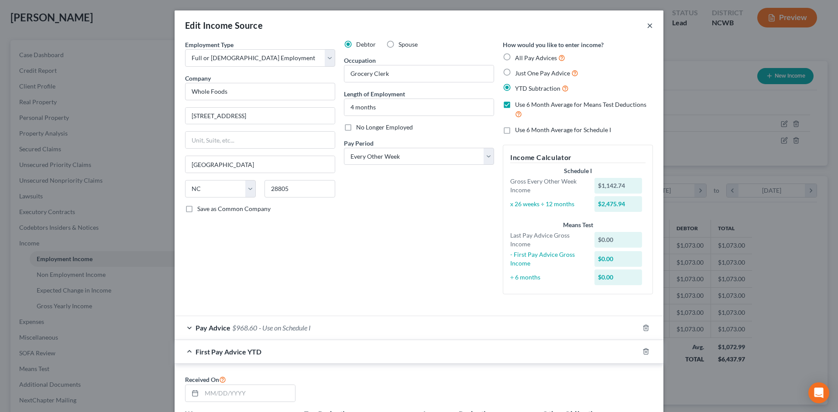
click at [648, 25] on button "×" at bounding box center [650, 25] width 6 height 10
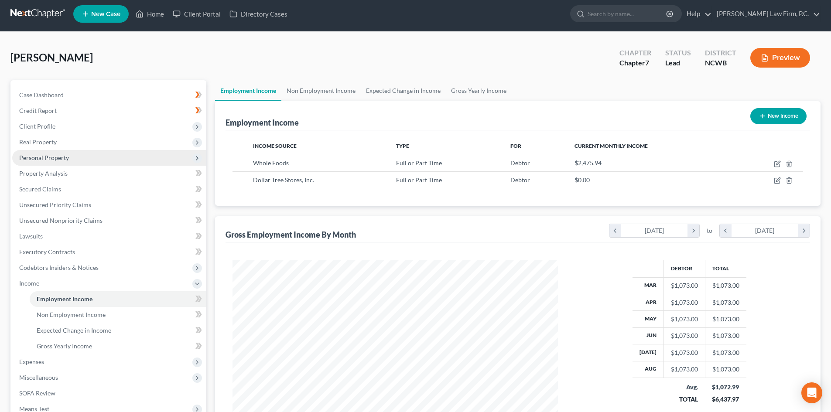
scroll to position [0, 0]
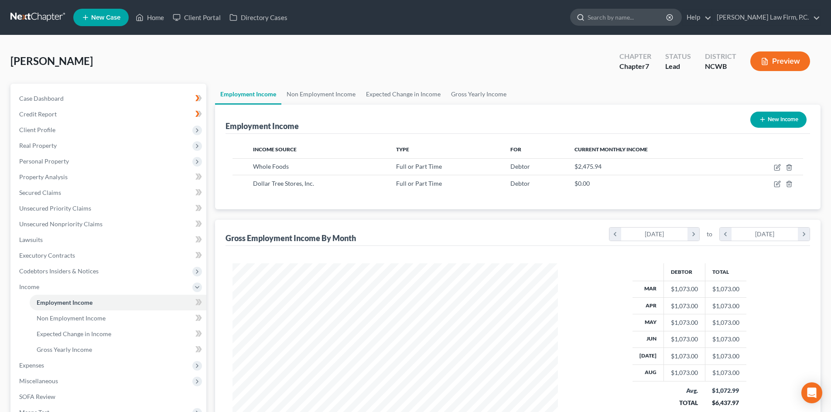
click at [588, 14] on div at bounding box center [579, 17] width 17 height 16
click at [150, 14] on link "Home" at bounding box center [149, 18] width 37 height 16
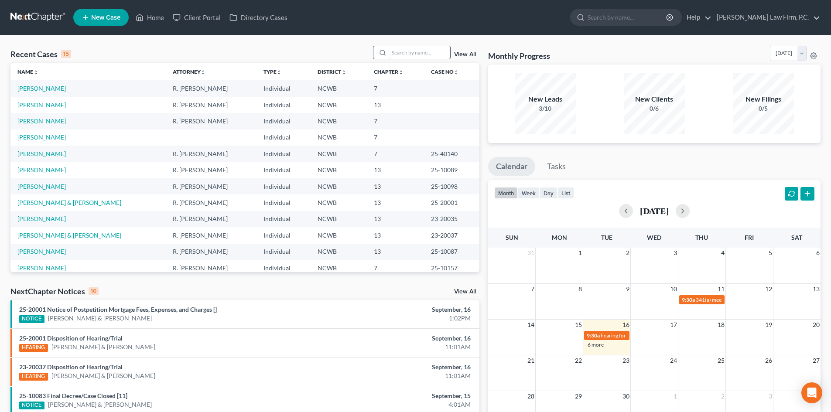
click at [393, 49] on input "search" at bounding box center [419, 52] width 61 height 13
click at [410, 49] on input "search" at bounding box center [419, 52] width 61 height 13
type input "[PERSON_NAME]"
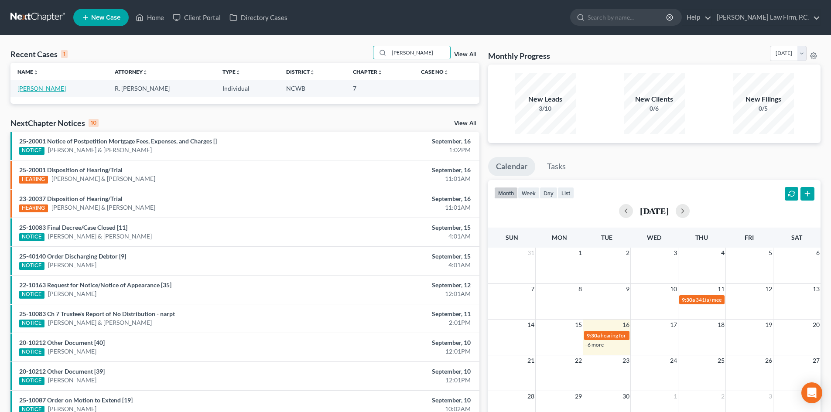
click at [37, 91] on link "[PERSON_NAME]" at bounding box center [41, 88] width 48 height 7
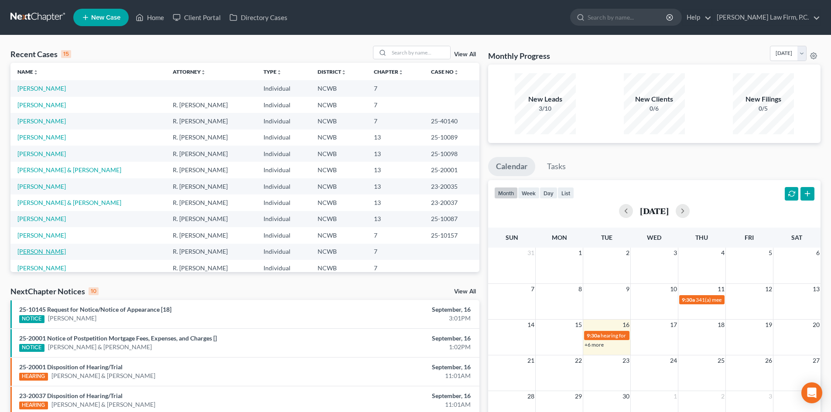
click at [43, 252] on link "[PERSON_NAME]" at bounding box center [41, 251] width 48 height 7
select select "5"
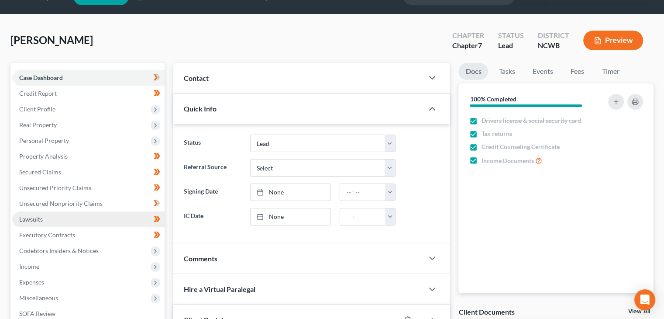
scroll to position [87, 0]
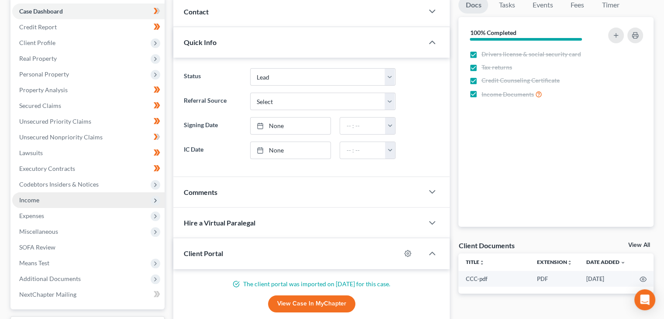
click at [38, 203] on span "Income" at bounding box center [88, 200] width 152 height 16
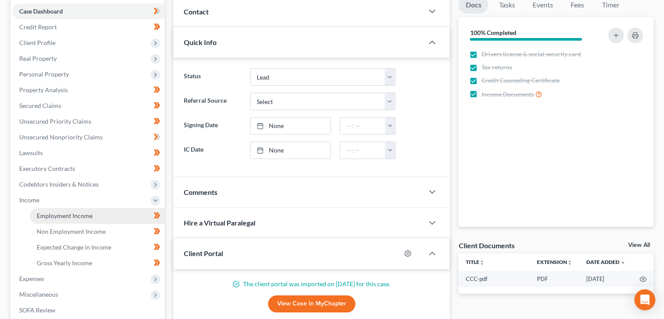
click at [75, 217] on span "Employment Income" at bounding box center [65, 215] width 56 height 7
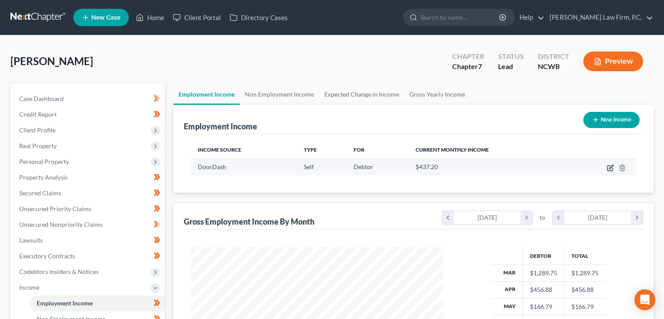
click at [607, 168] on icon "button" at bounding box center [609, 167] width 5 height 5
select select "1"
select select "3"
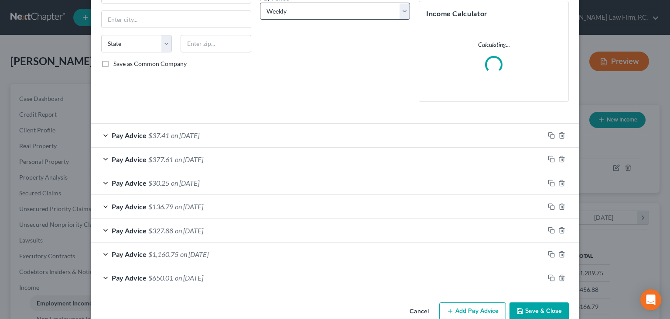
scroll to position [163, 0]
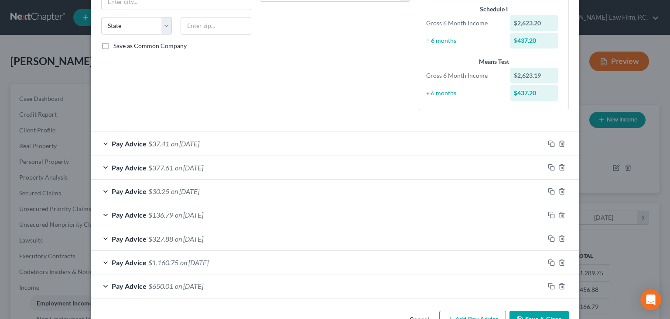
click at [123, 164] on span "Pay Advice" at bounding box center [129, 167] width 35 height 8
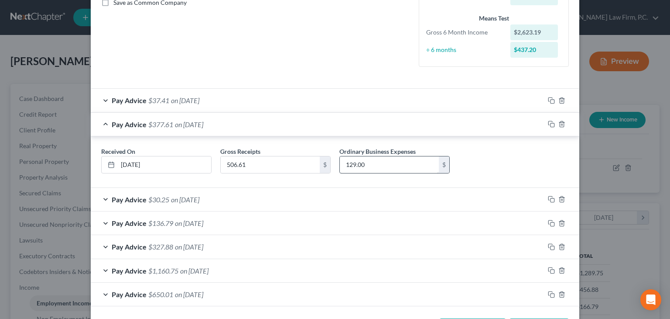
scroll to position [207, 0]
click at [388, 160] on input "129.00" at bounding box center [389, 164] width 99 height 17
type input "101"
click at [142, 195] on span "Pay Advice" at bounding box center [129, 199] width 35 height 8
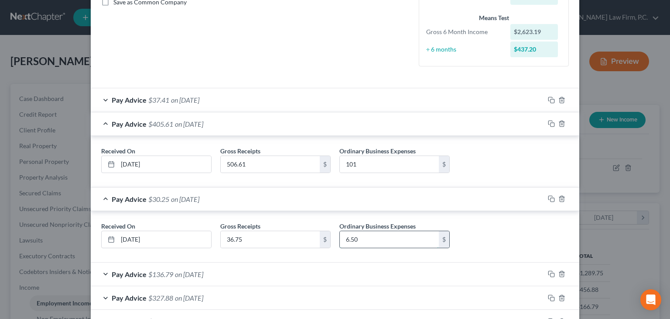
click at [353, 240] on input "6.50" at bounding box center [389, 239] width 99 height 17
type input "7.00"
click at [168, 271] on span "$136.79" at bounding box center [160, 274] width 25 height 8
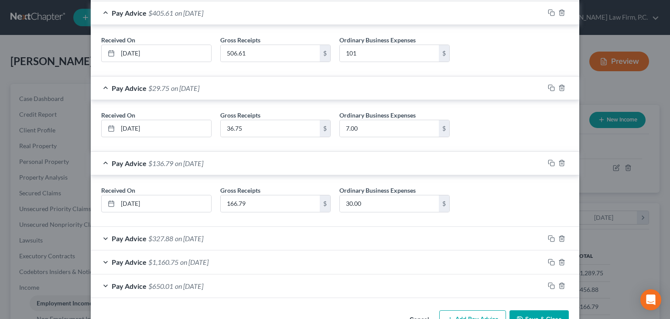
scroll to position [338, 0]
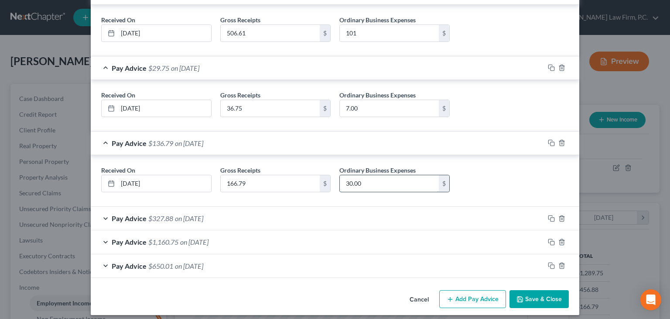
click at [372, 185] on input "30.00" at bounding box center [389, 183] width 99 height 17
type input "33.00"
click at [129, 214] on span "Pay Advice" at bounding box center [129, 218] width 35 height 8
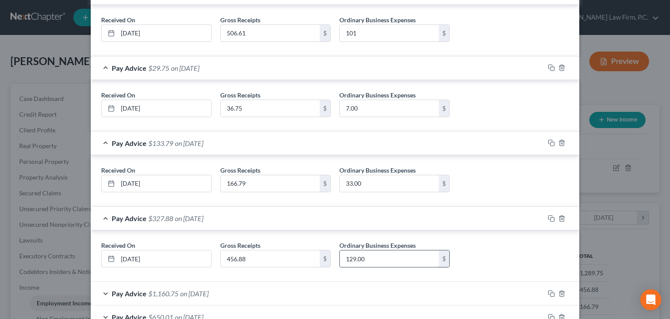
click at [379, 259] on input "129.00" at bounding box center [389, 258] width 99 height 17
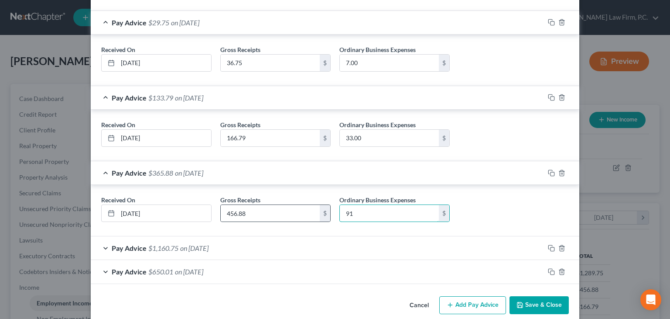
scroll to position [394, 0]
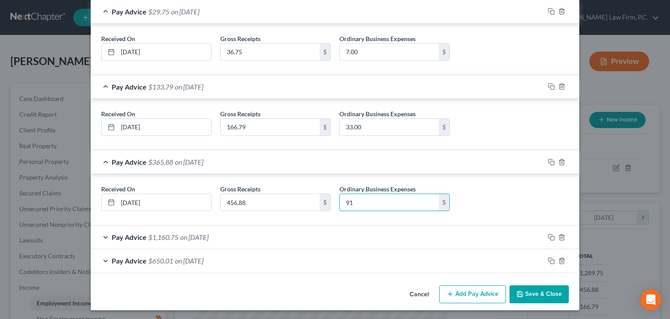
type input "91"
click at [208, 237] on span "on 03/31/2025" at bounding box center [194, 237] width 28 height 8
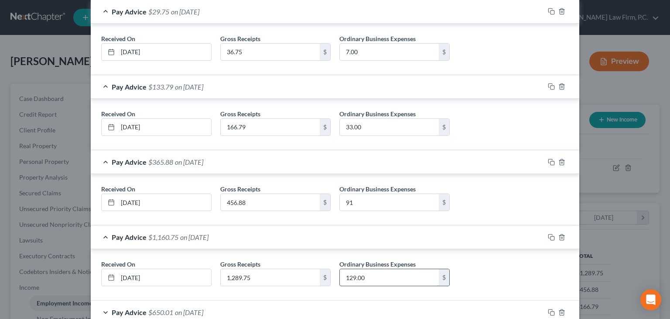
click at [372, 276] on input "129.00" at bounding box center [389, 277] width 99 height 17
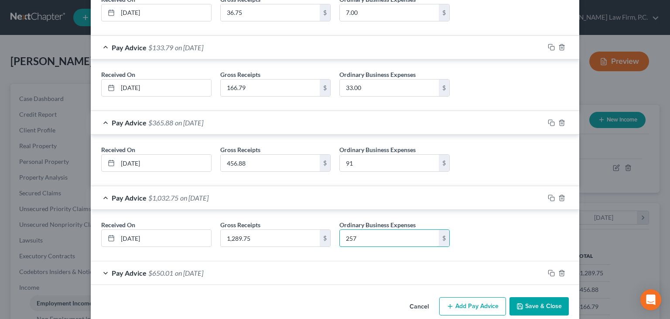
scroll to position [445, 0]
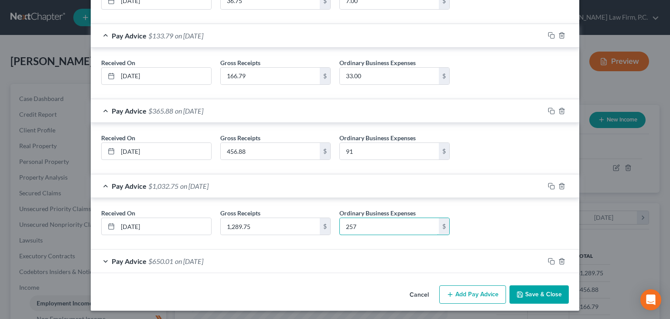
type input "257"
click at [135, 257] on span "Pay Advice" at bounding box center [129, 261] width 35 height 8
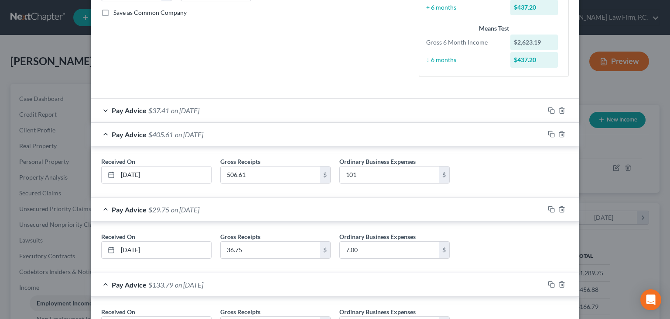
scroll to position [190, 0]
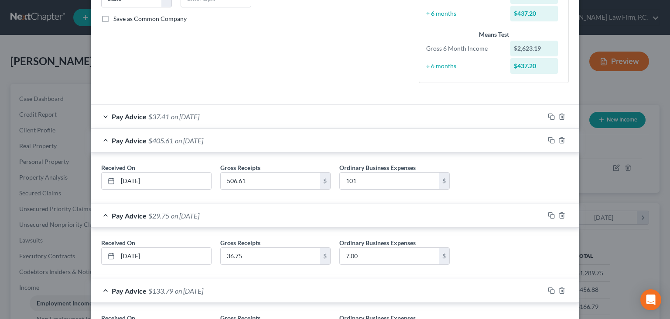
click at [112, 114] on span "Pay Advice" at bounding box center [129, 116] width 35 height 8
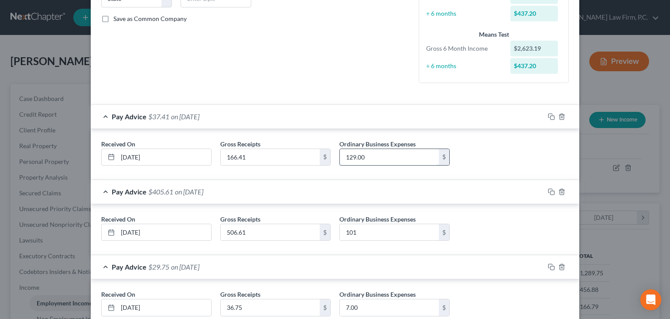
click at [371, 157] on input "129.00" at bounding box center [389, 157] width 99 height 17
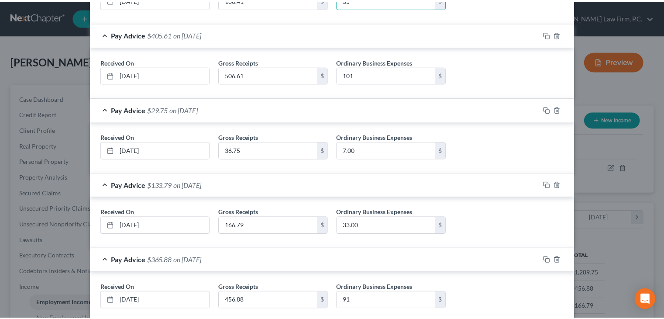
scroll to position [547, 0]
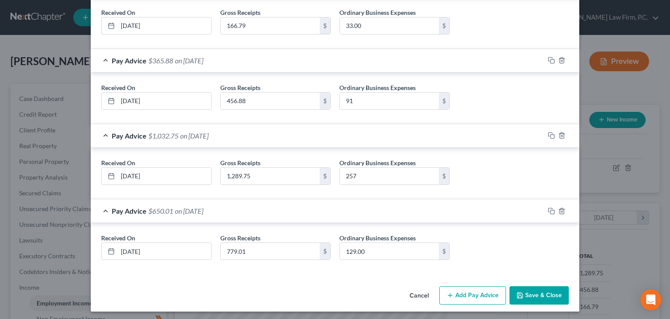
type input "35"
click at [519, 295] on polyline "button" at bounding box center [520, 296] width 3 height 2
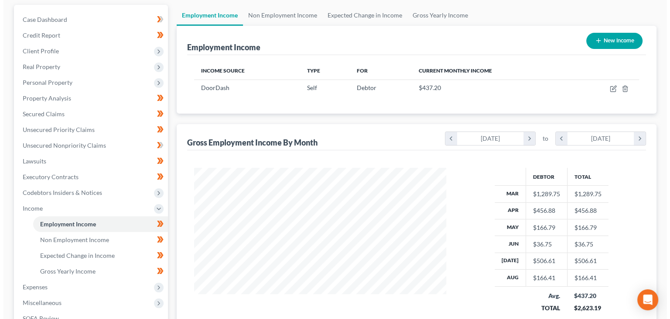
scroll to position [87, 0]
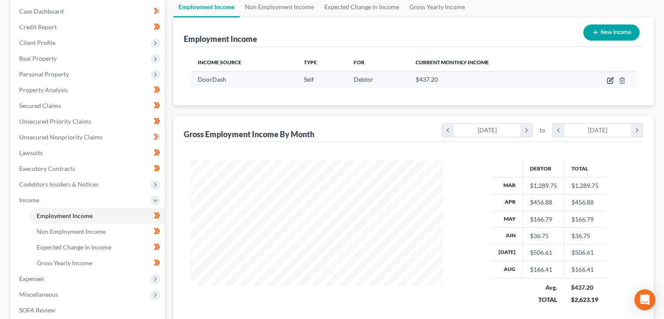
click at [611, 77] on icon "button" at bounding box center [610, 80] width 7 height 7
select select "1"
select select "3"
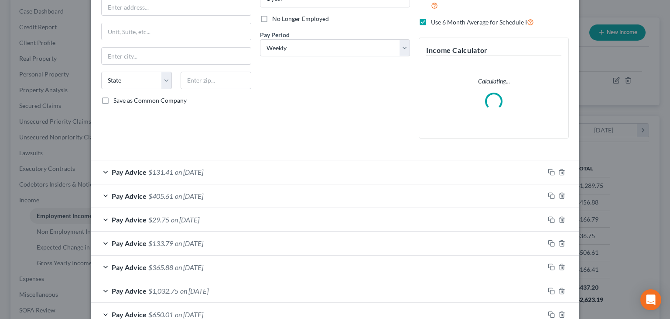
scroll to position [163, 0]
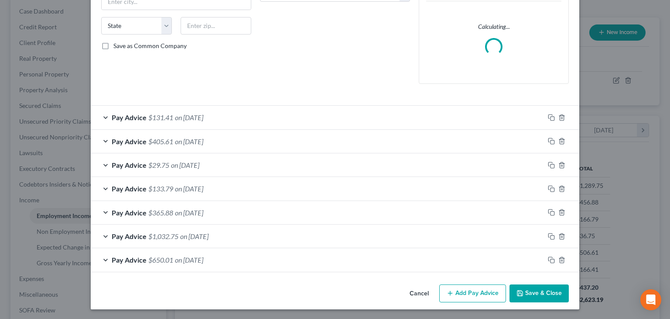
click at [158, 254] on div "Pay Advice $131.41 on 08/31/2025 Received On * 08/31/2025 Gross Receipts 166.41…" at bounding box center [335, 188] width 489 height 166
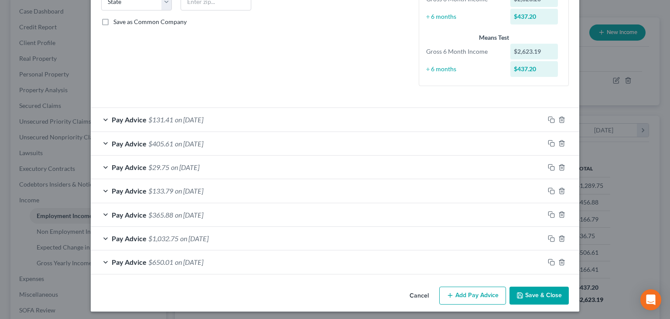
scroll to position [189, 0]
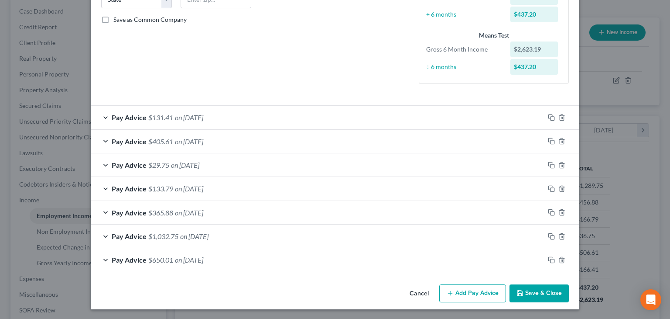
click at [101, 257] on div "Pay Advice $650.01 on 02/28/2025" at bounding box center [318, 259] width 454 height 23
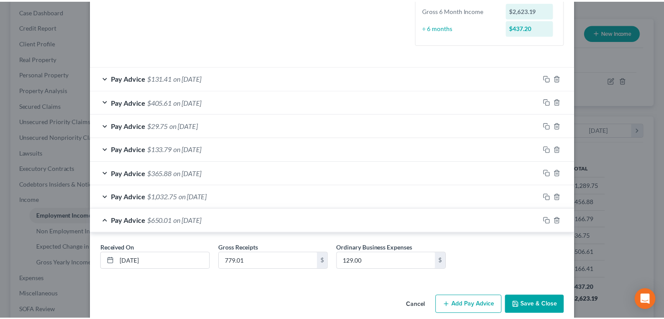
scroll to position [240, 0]
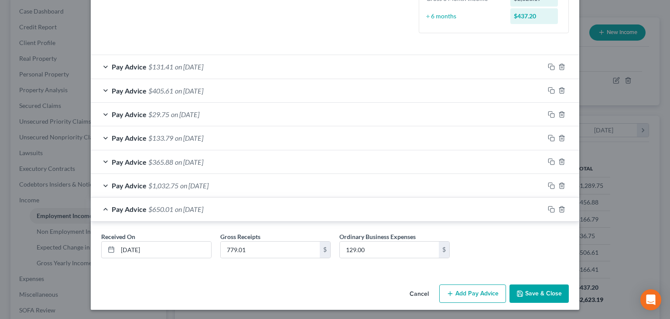
click at [98, 88] on div "Pay Advice $405.61 on 07/31/2025" at bounding box center [318, 90] width 454 height 23
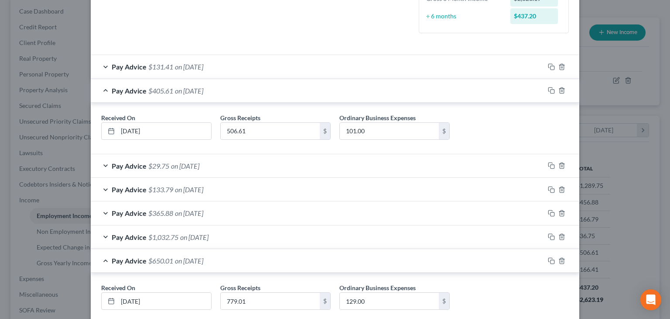
click at [103, 88] on div "Pay Advice $405.61 on 07/31/2025" at bounding box center [318, 90] width 454 height 23
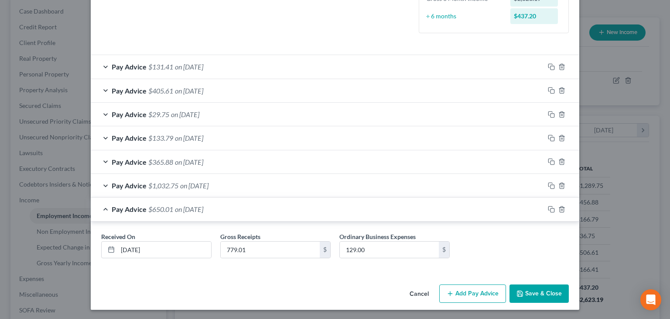
click at [535, 290] on button "Save & Close" at bounding box center [539, 293] width 59 height 18
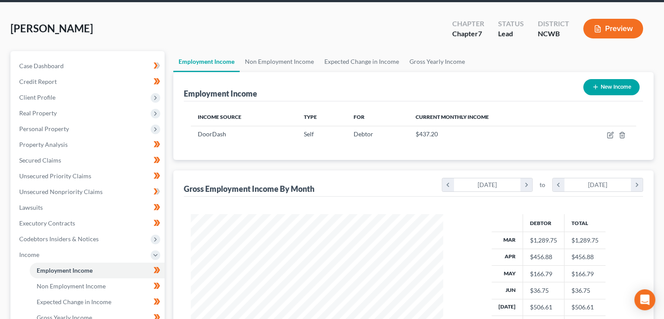
scroll to position [0, 0]
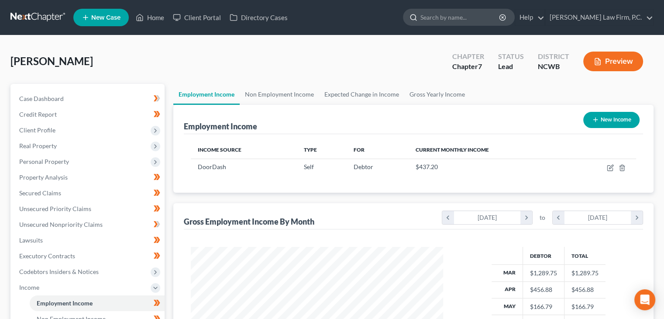
click at [473, 17] on input "search" at bounding box center [460, 17] width 80 height 16
click at [172, 111] on div "Employment Income Non Employment Income Expected Change in Income Gross Yearly …" at bounding box center [413, 296] width 489 height 425
click at [164, 17] on link "Home" at bounding box center [149, 18] width 37 height 16
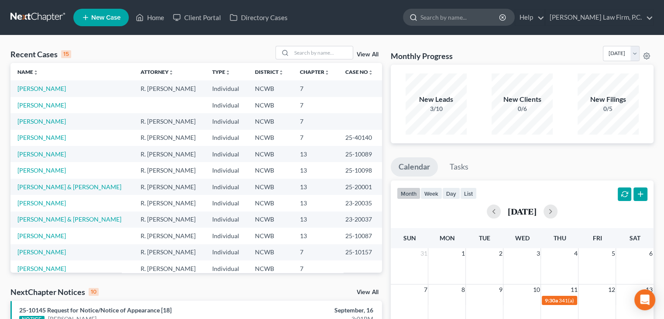
click at [415, 18] on circle at bounding box center [412, 16] width 5 height 5
click at [475, 12] on input "search" at bounding box center [460, 17] width 80 height 16
type input "[PERSON_NAME]"
